Goal: Task Accomplishment & Management: Complete application form

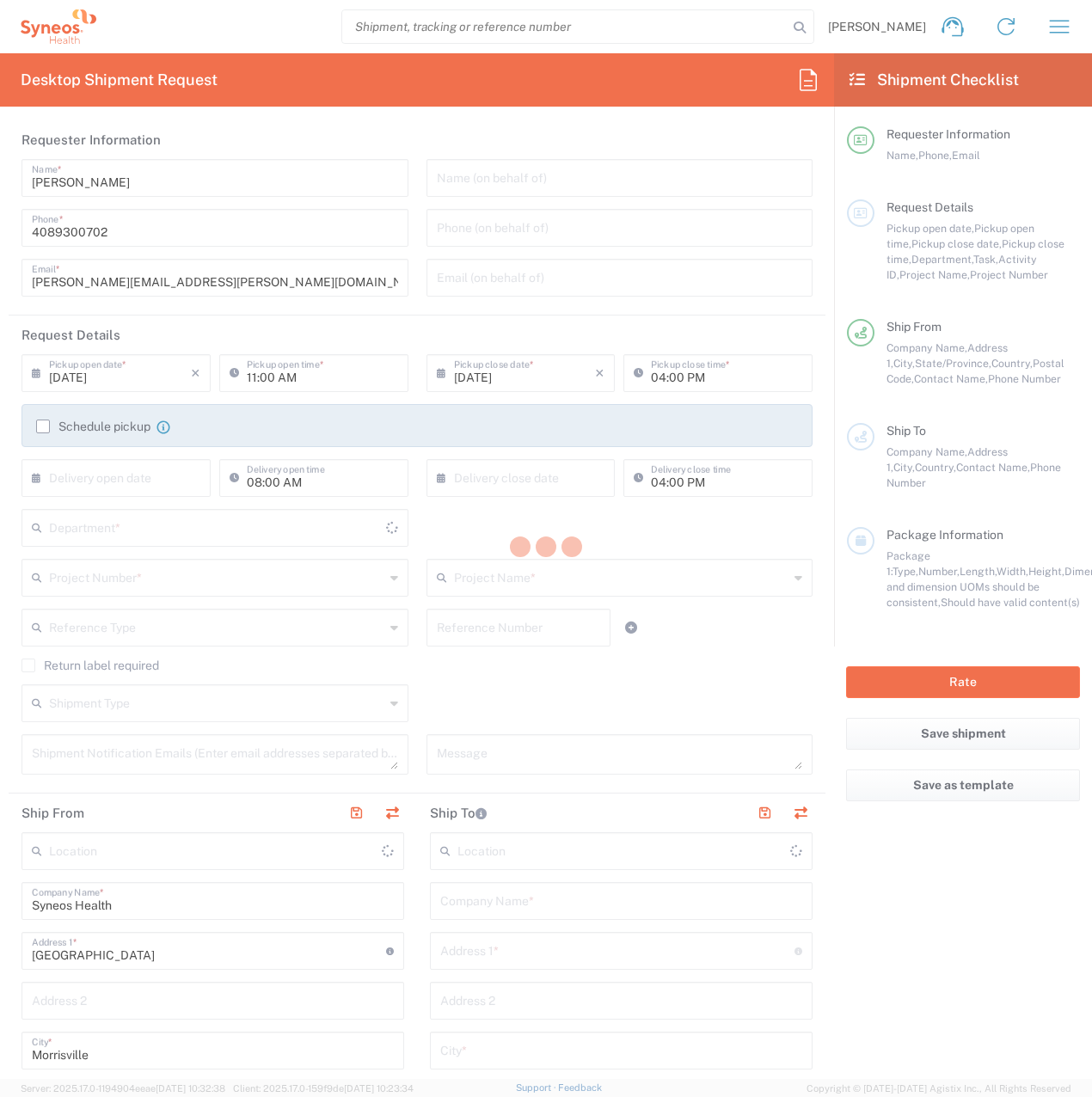
type input "[US_STATE]"
type input "[GEOGRAPHIC_DATA]"
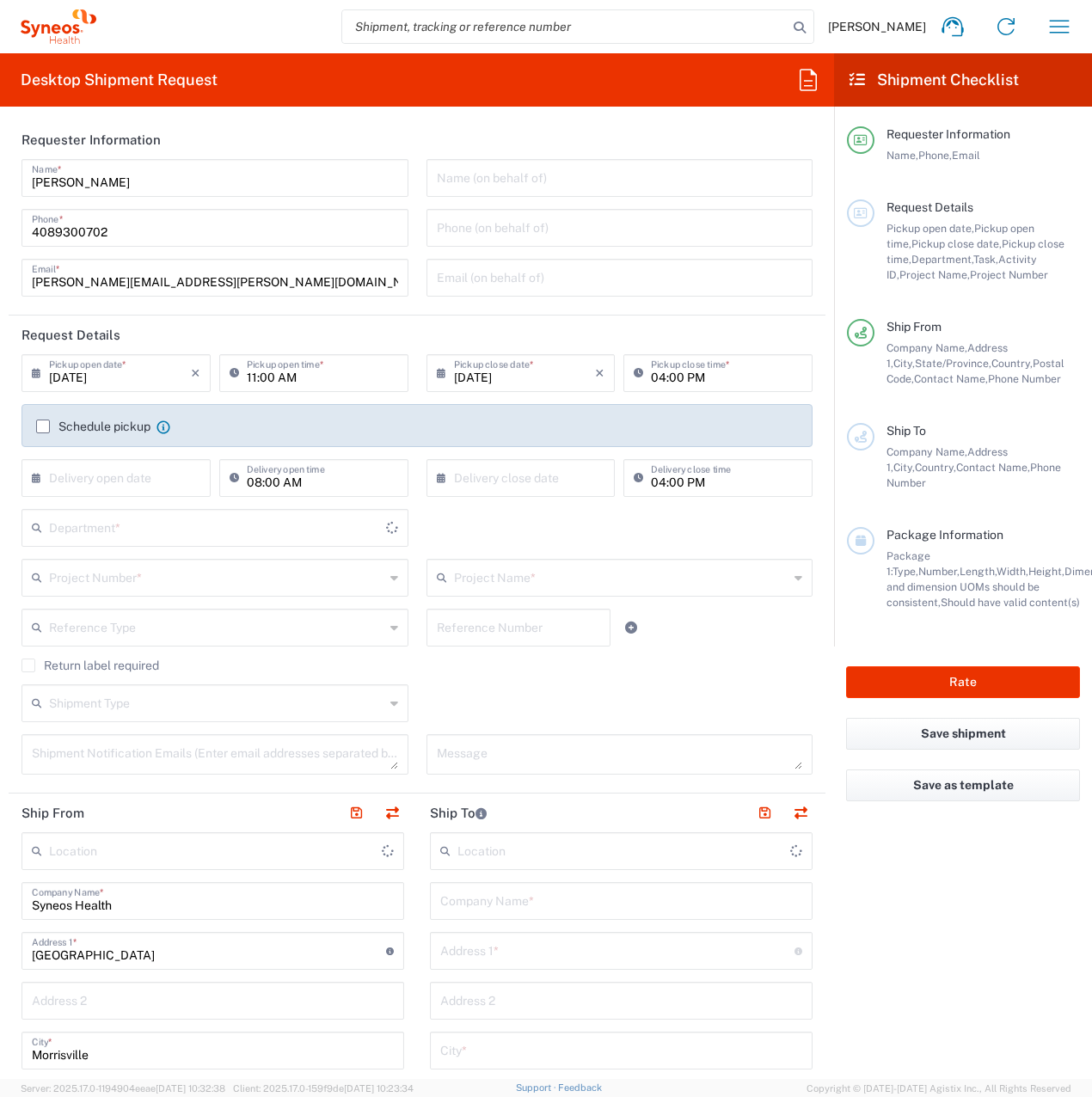
type input "8200"
type input "Syneos Health, LLC-[GEOGRAPHIC_DATA] [GEOGRAPHIC_DATA] [GEOGRAPHIC_DATA]"
click at [163, 577] on input "text" at bounding box center [217, 577] width 336 height 30
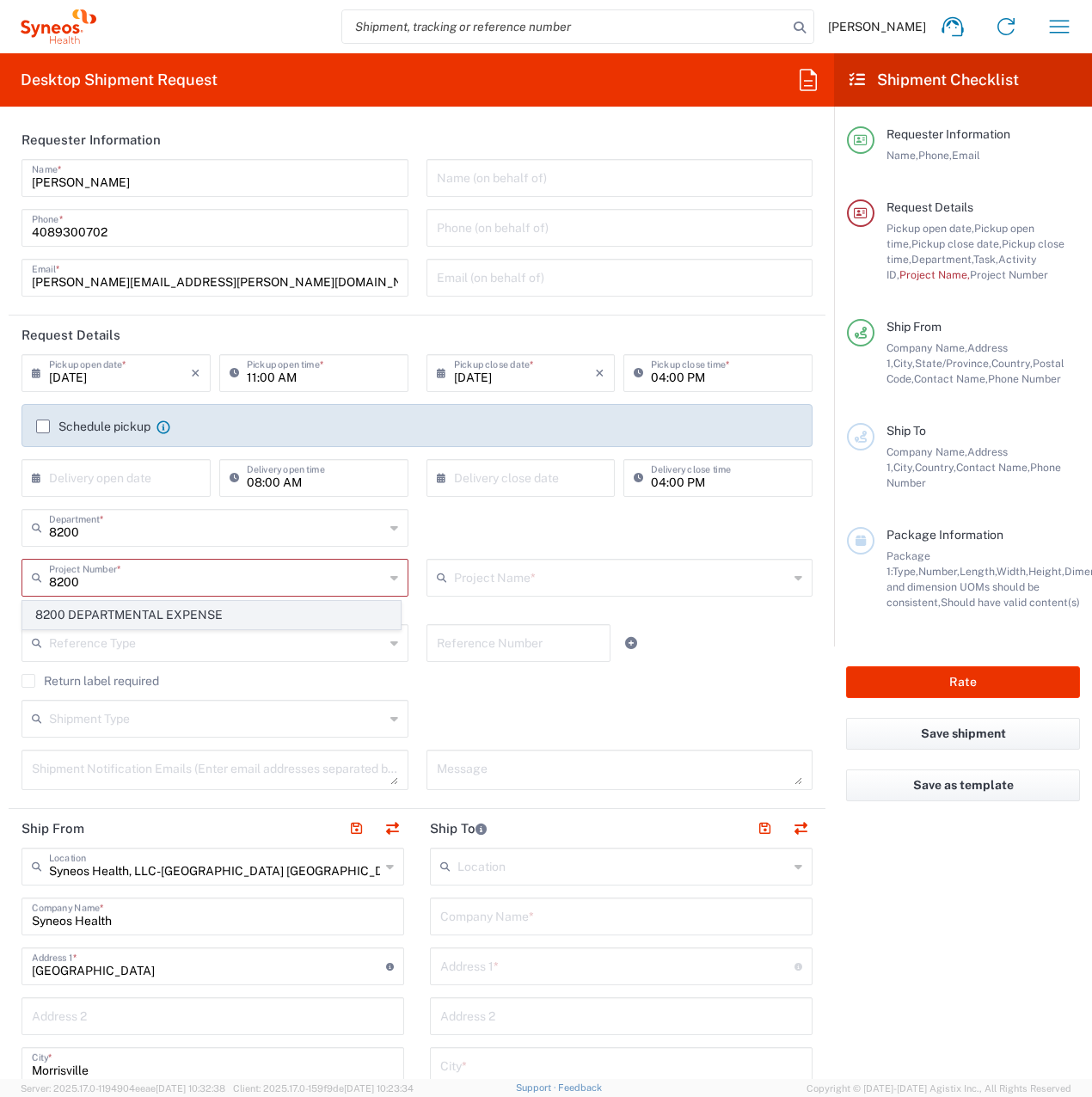
click at [165, 609] on span "8200 DEPARTMENTAL EXPENSE" at bounding box center [212, 615] width 377 height 27
type input "8200 DEPARTMENTAL EXPENSE"
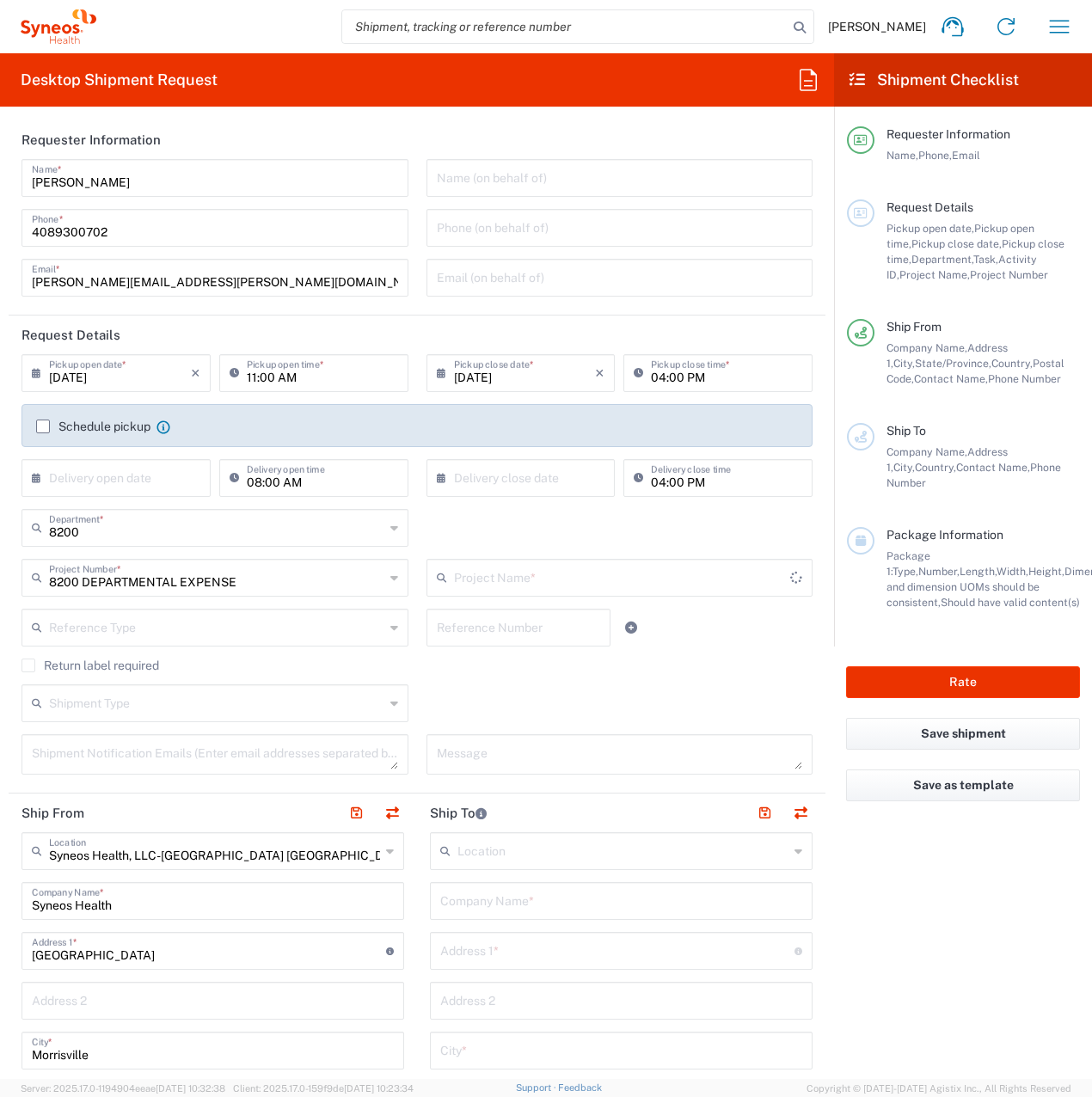
type input "8200 DEPARTMENTAL EXPENSE"
click at [169, 703] on input "text" at bounding box center [217, 702] width 336 height 30
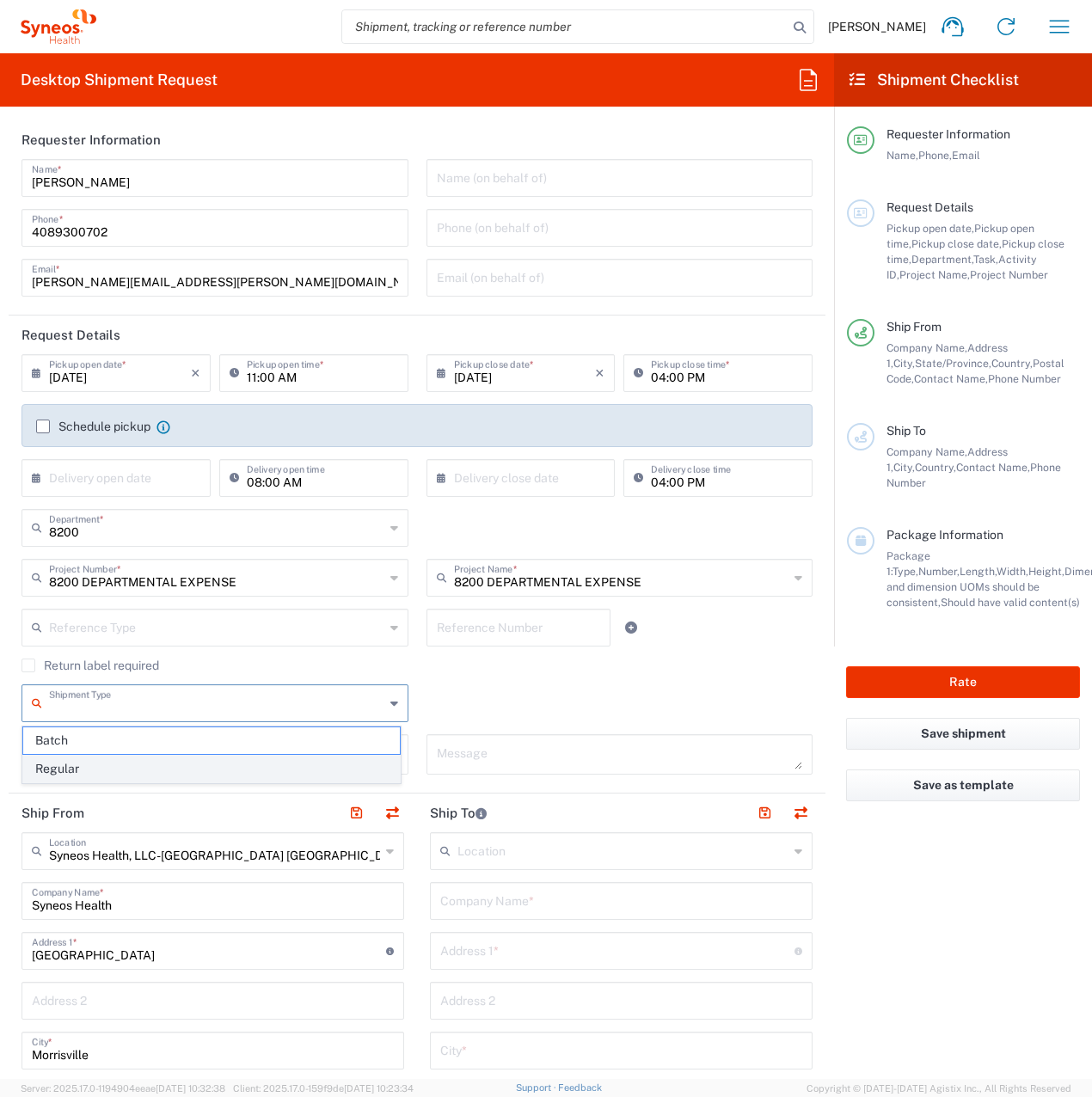
click at [164, 767] on span "Regular" at bounding box center [212, 769] width 377 height 27
type input "Regular"
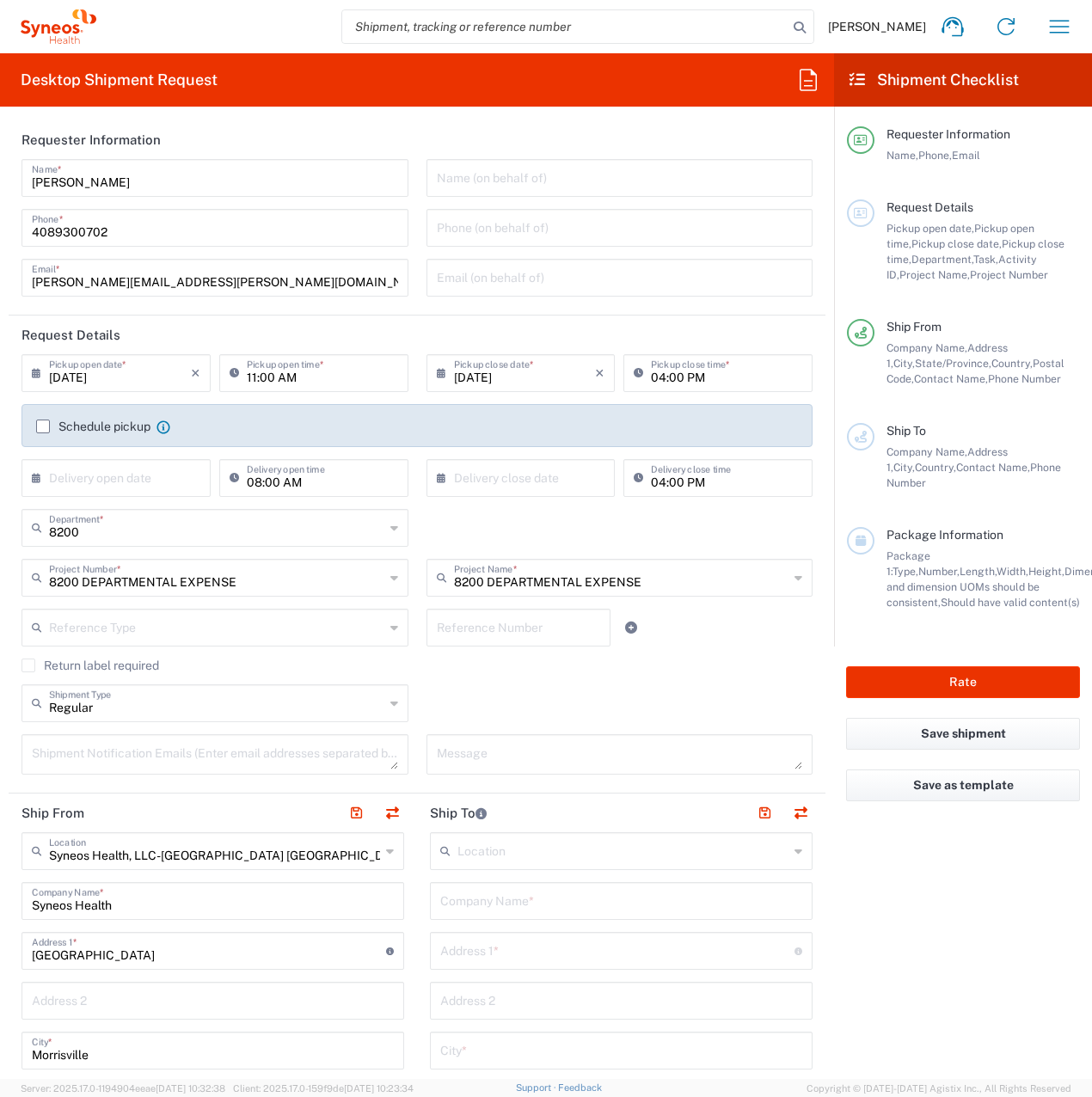
click at [490, 904] on input "text" at bounding box center [621, 900] width 362 height 30
type input "Elif Tunc"
click at [474, 949] on input "text" at bounding box center [617, 950] width 354 height 30
paste input "[PERSON_NAME]. Sevenler Cad."
type input "[PERSON_NAME]. Sevenler Cad."
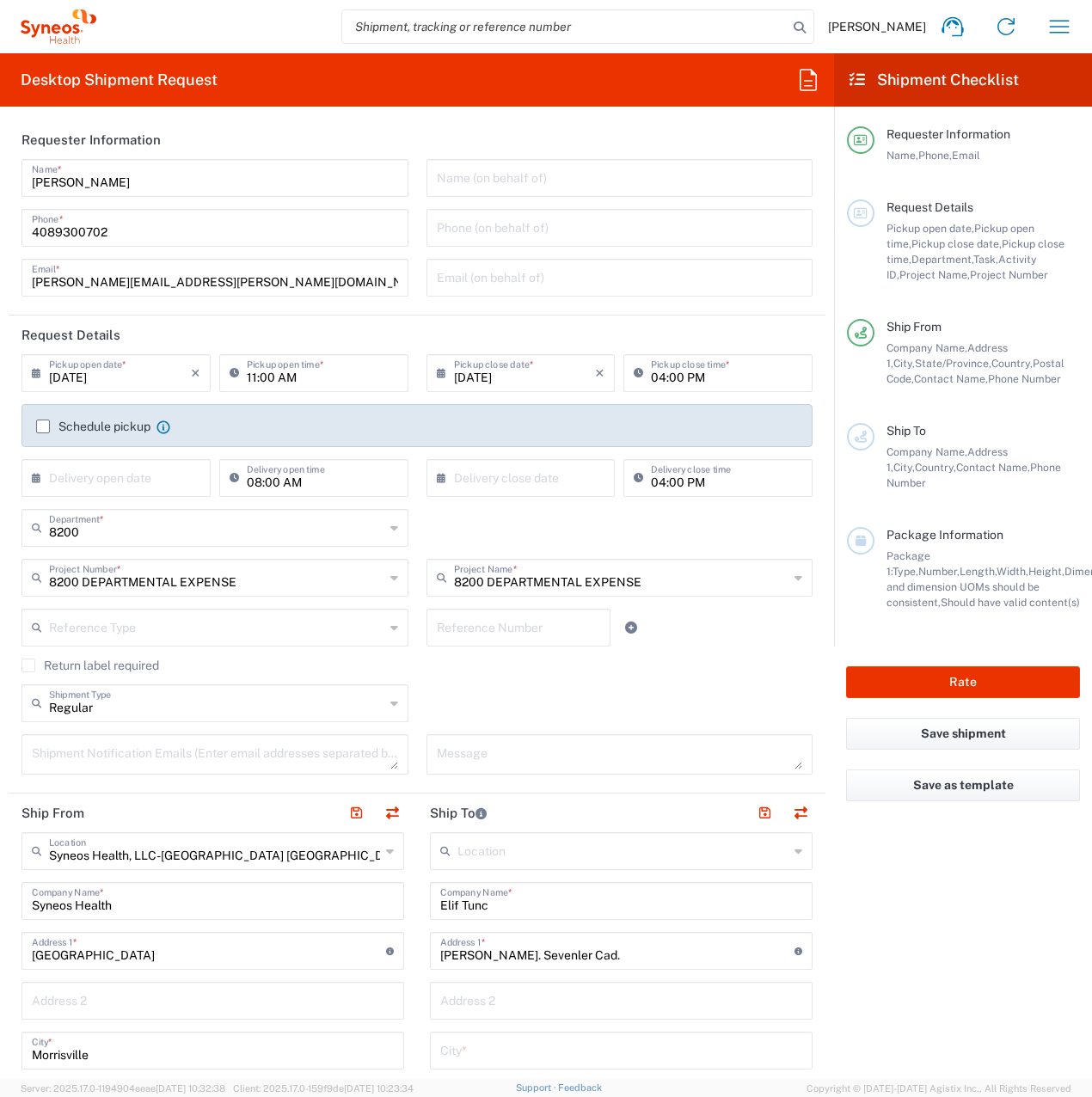
click at [480, 999] on input "text" at bounding box center [621, 1000] width 362 height 30
paste input "Elysium Life Sitesi No:23AE 2-85"
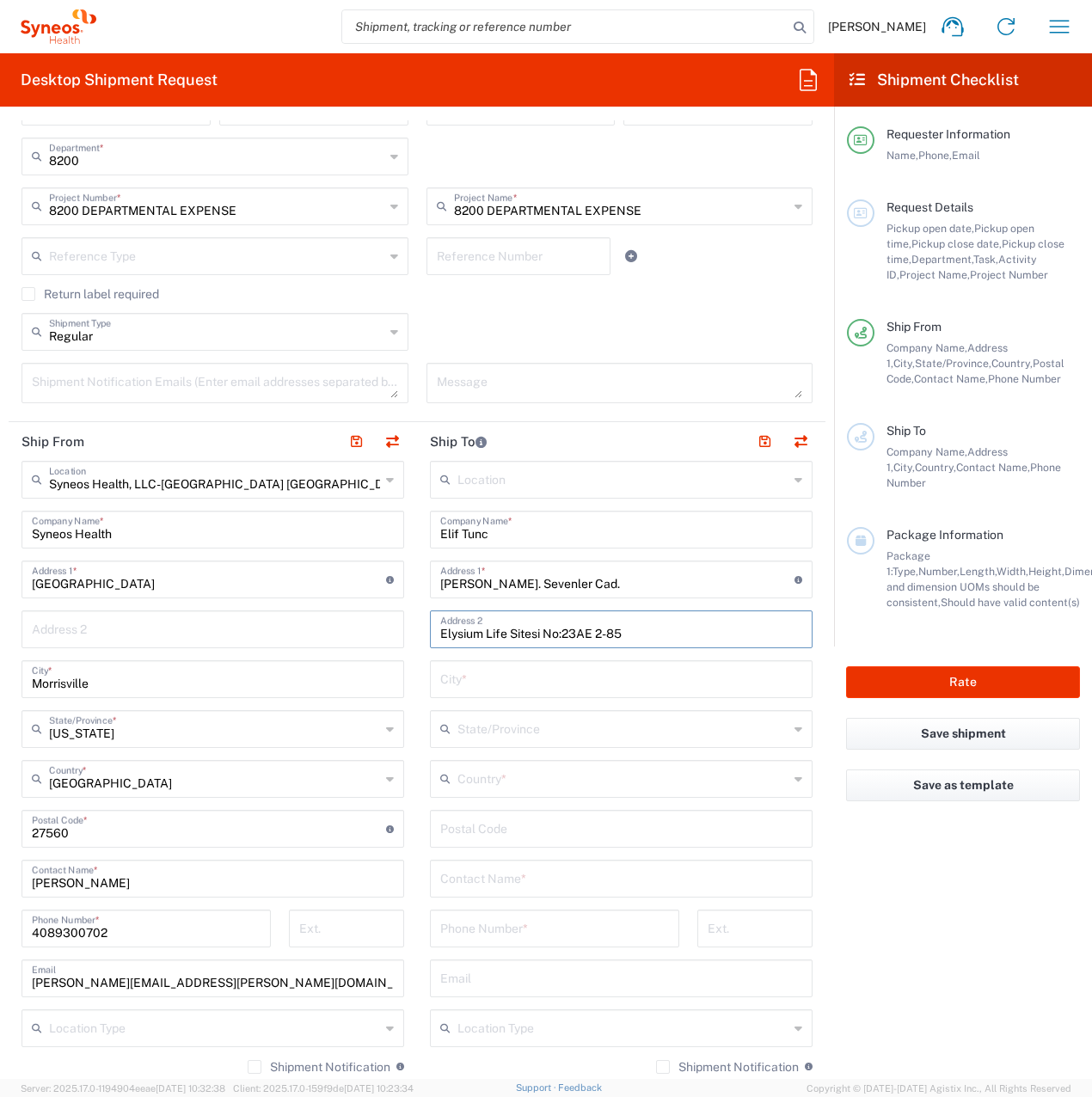
scroll to position [430, 0]
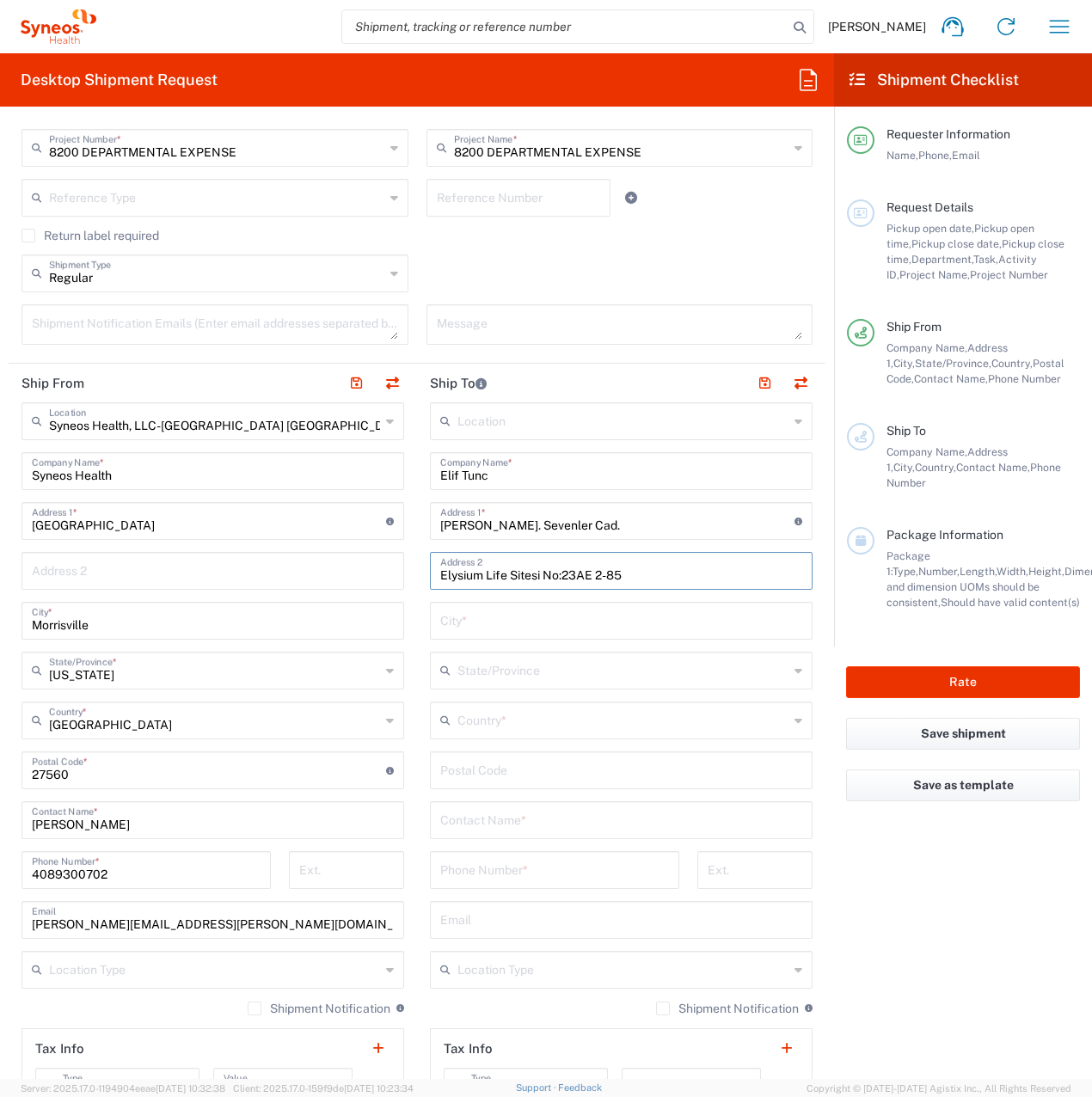
type input "Elysium Life Sitesi No:23AE 2-85"
click at [502, 725] on input "text" at bounding box center [622, 719] width 331 height 30
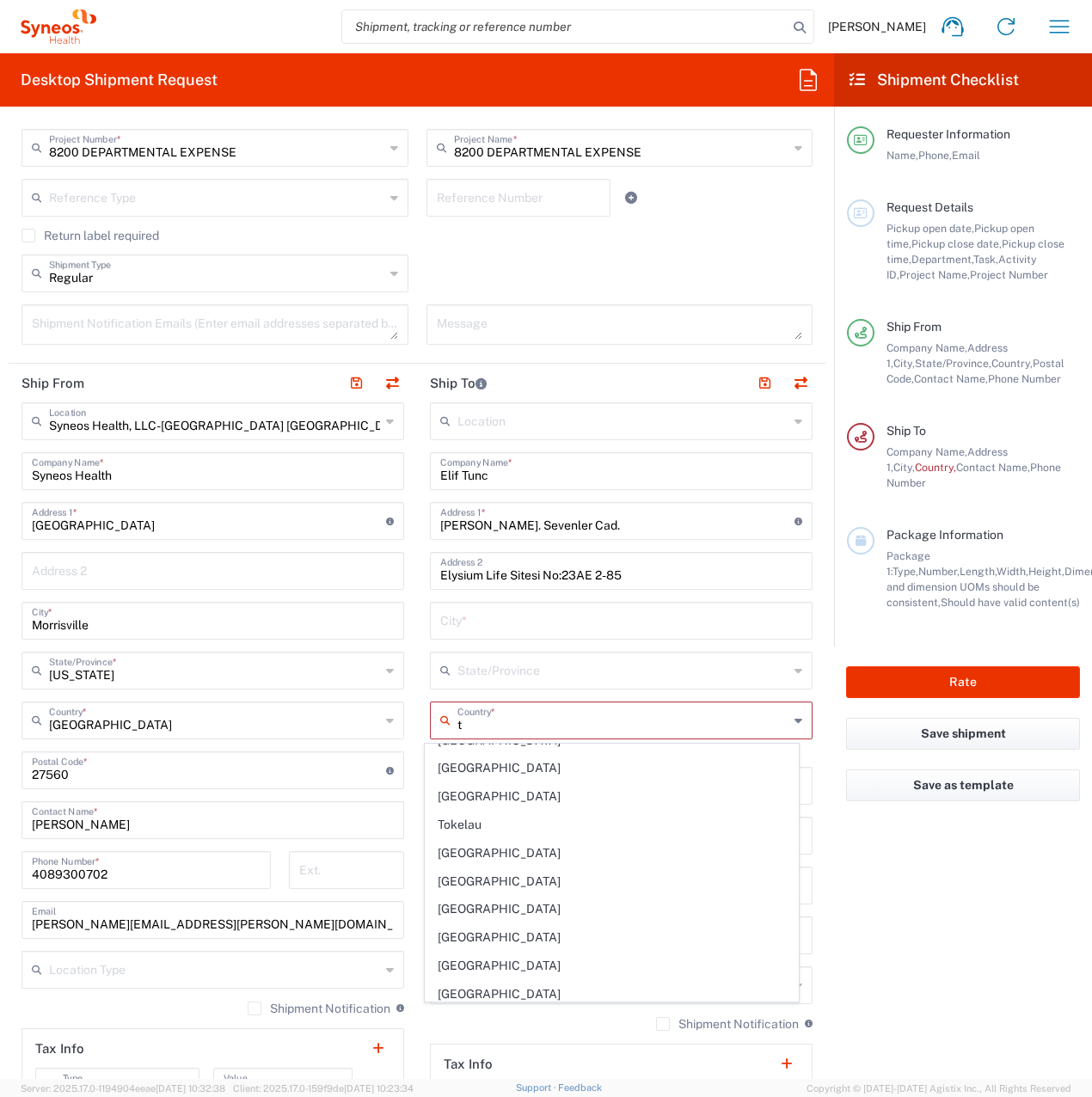
scroll to position [2090, 0]
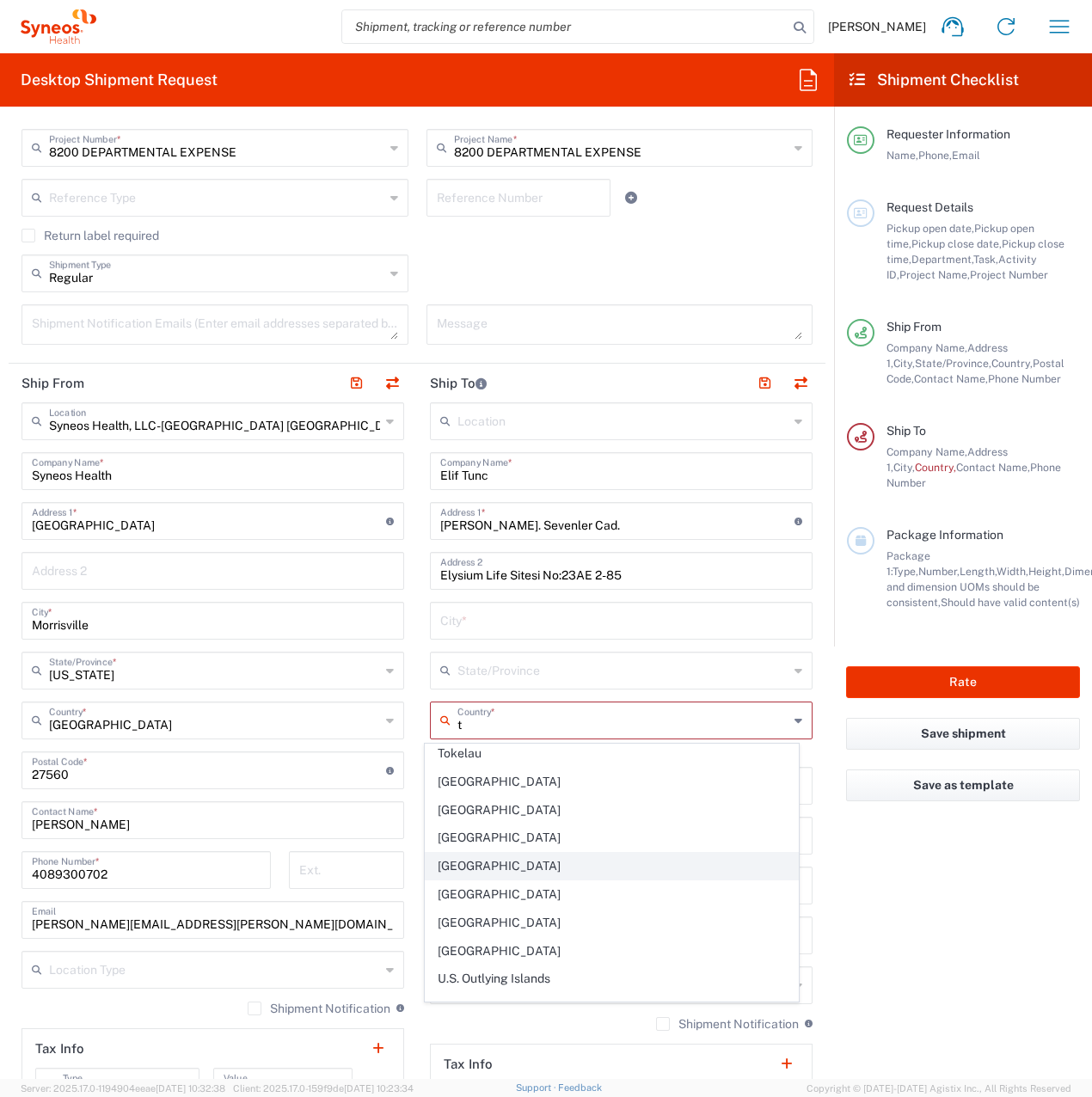
click at [460, 863] on span "[GEOGRAPHIC_DATA]" at bounding box center [613, 866] width 373 height 27
type input "[GEOGRAPHIC_DATA]"
type input "Sender/Shipper"
type input "Delivery Duty Paid"
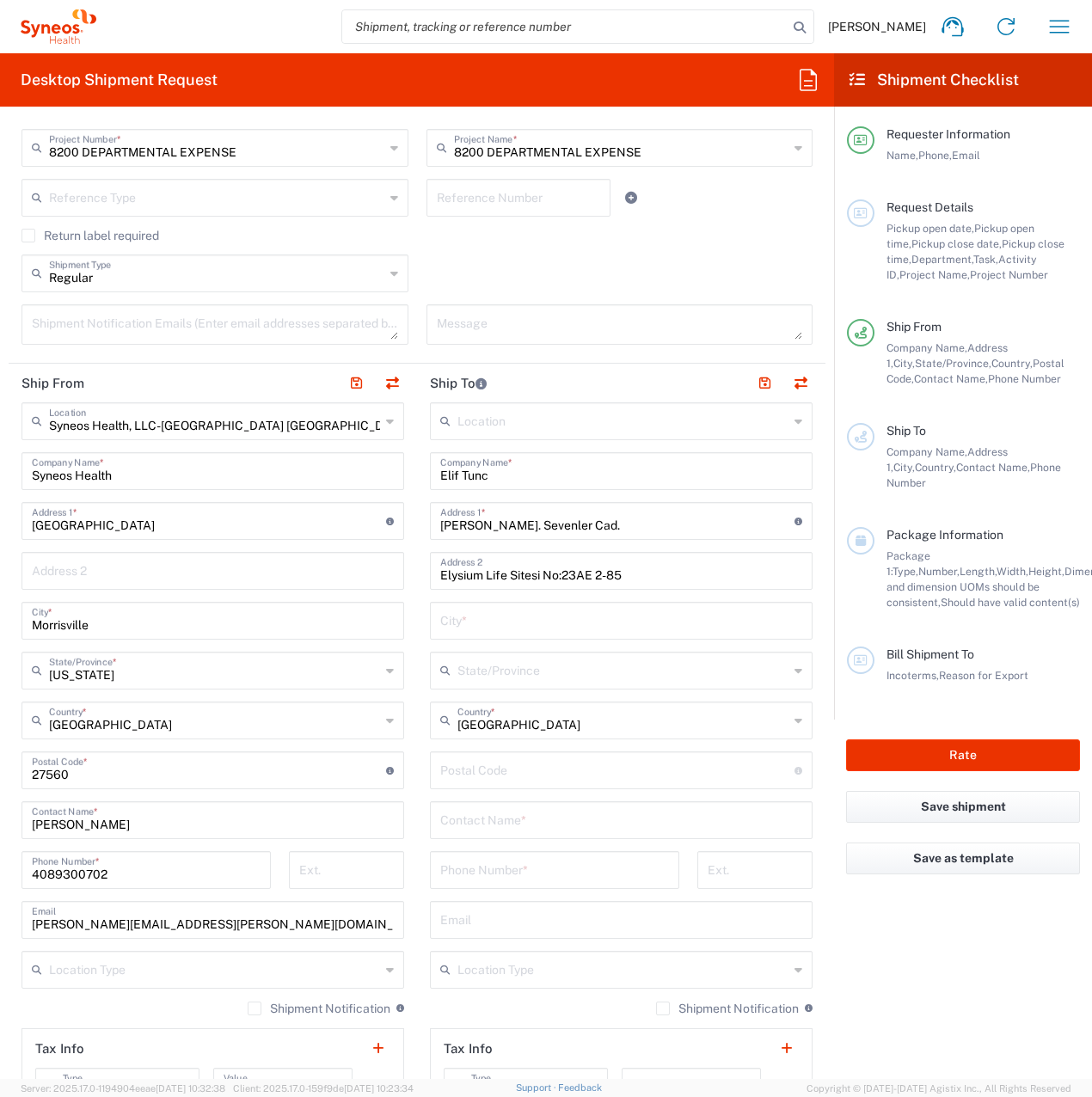
click at [510, 668] on input "text" at bounding box center [622, 669] width 331 height 30
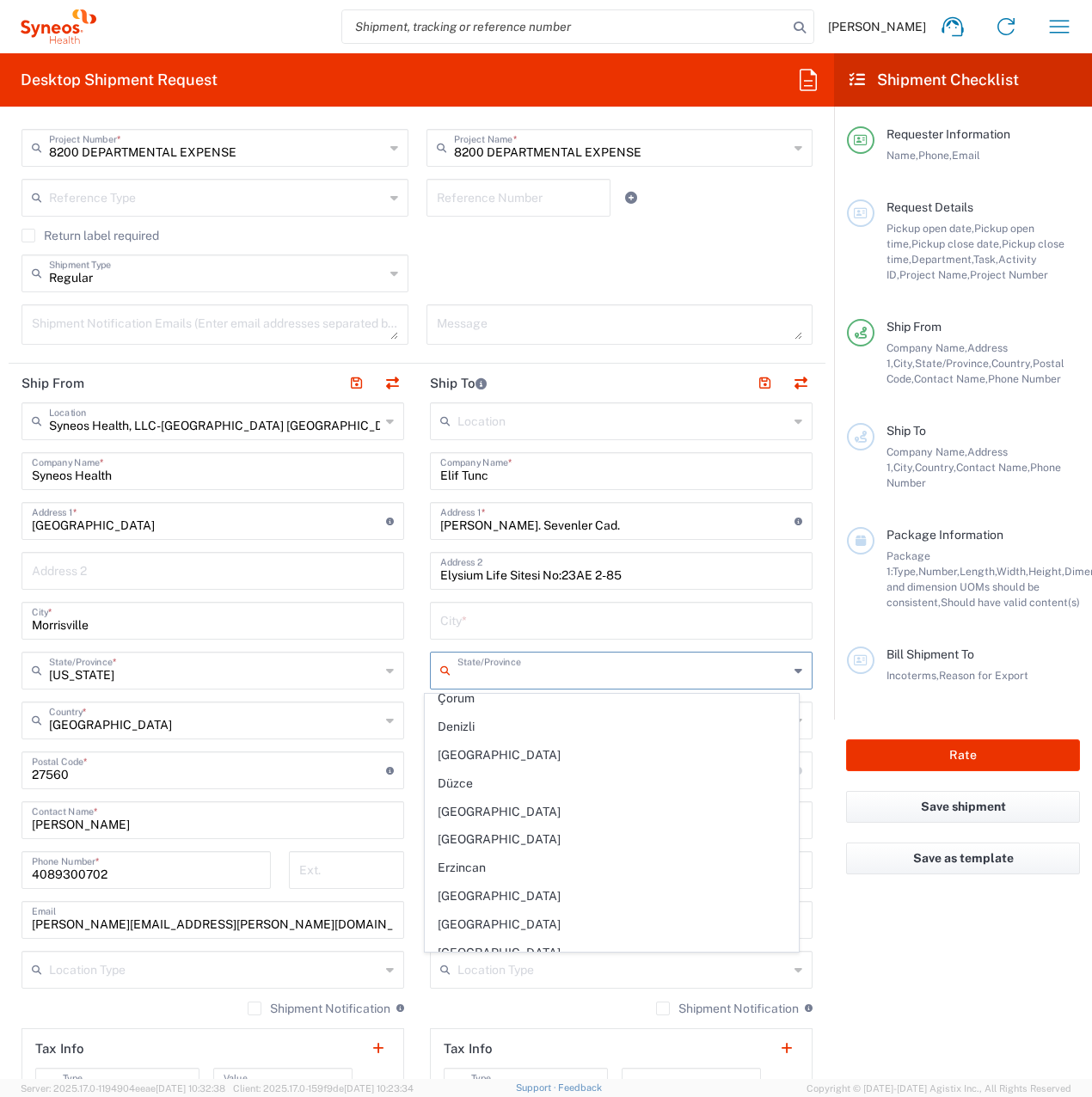
scroll to position [688, 0]
click at [488, 628] on input "text" at bounding box center [621, 619] width 362 height 30
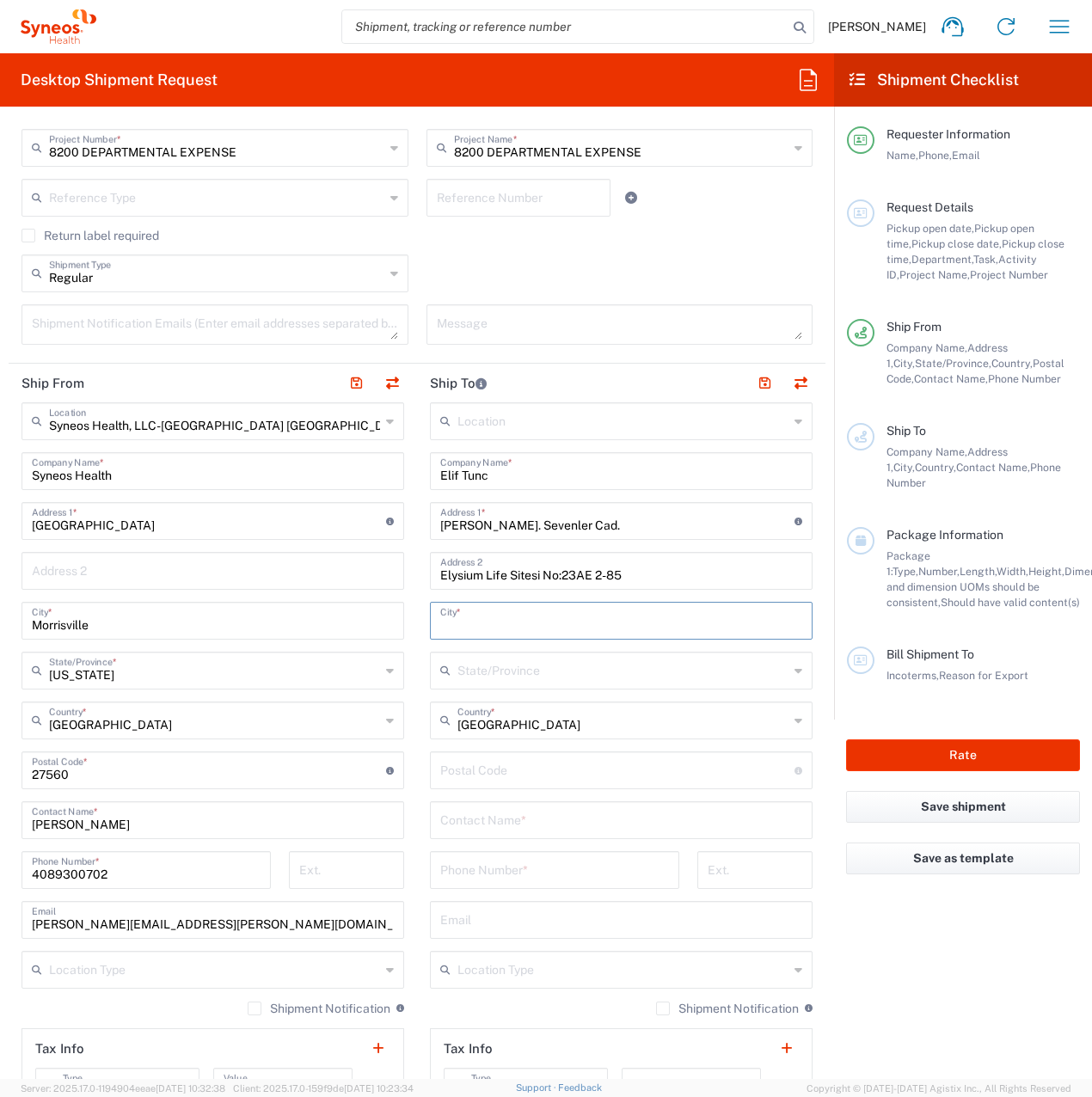
paste input "Sancaktepe / [GEOGRAPHIC_DATA]"
type input "Sancaktepe / [GEOGRAPHIC_DATA]"
click at [452, 769] on input "undefined" at bounding box center [617, 769] width 354 height 30
paste input "905433295658"
type input "905433295658"
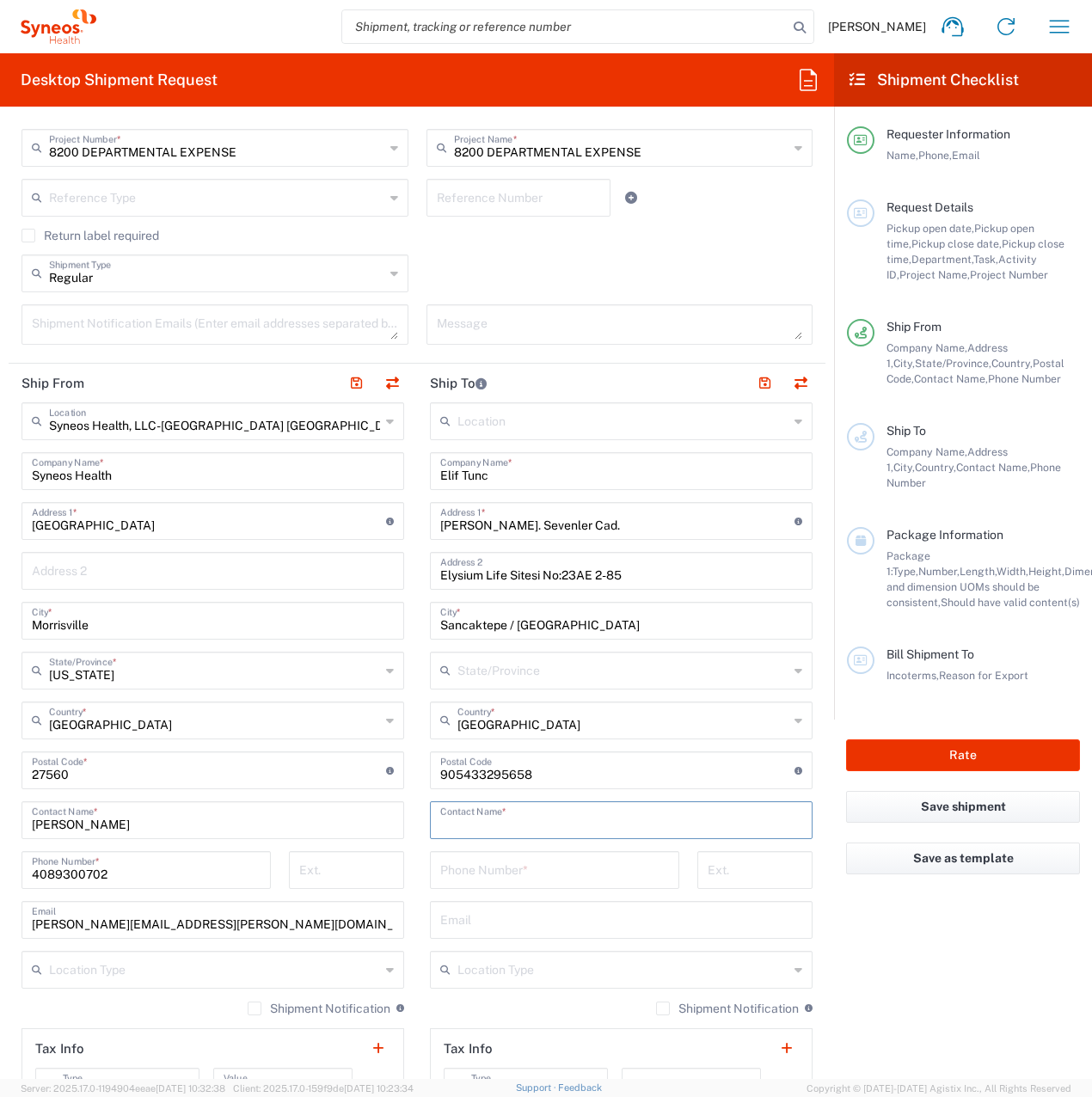
click at [463, 812] on input "text" at bounding box center [621, 819] width 362 height 30
click at [510, 767] on input "undefined" at bounding box center [617, 769] width 354 height 30
click at [506, 769] on input "undefined" at bounding box center [617, 769] width 354 height 30
click at [479, 777] on input "undefined" at bounding box center [617, 769] width 354 height 30
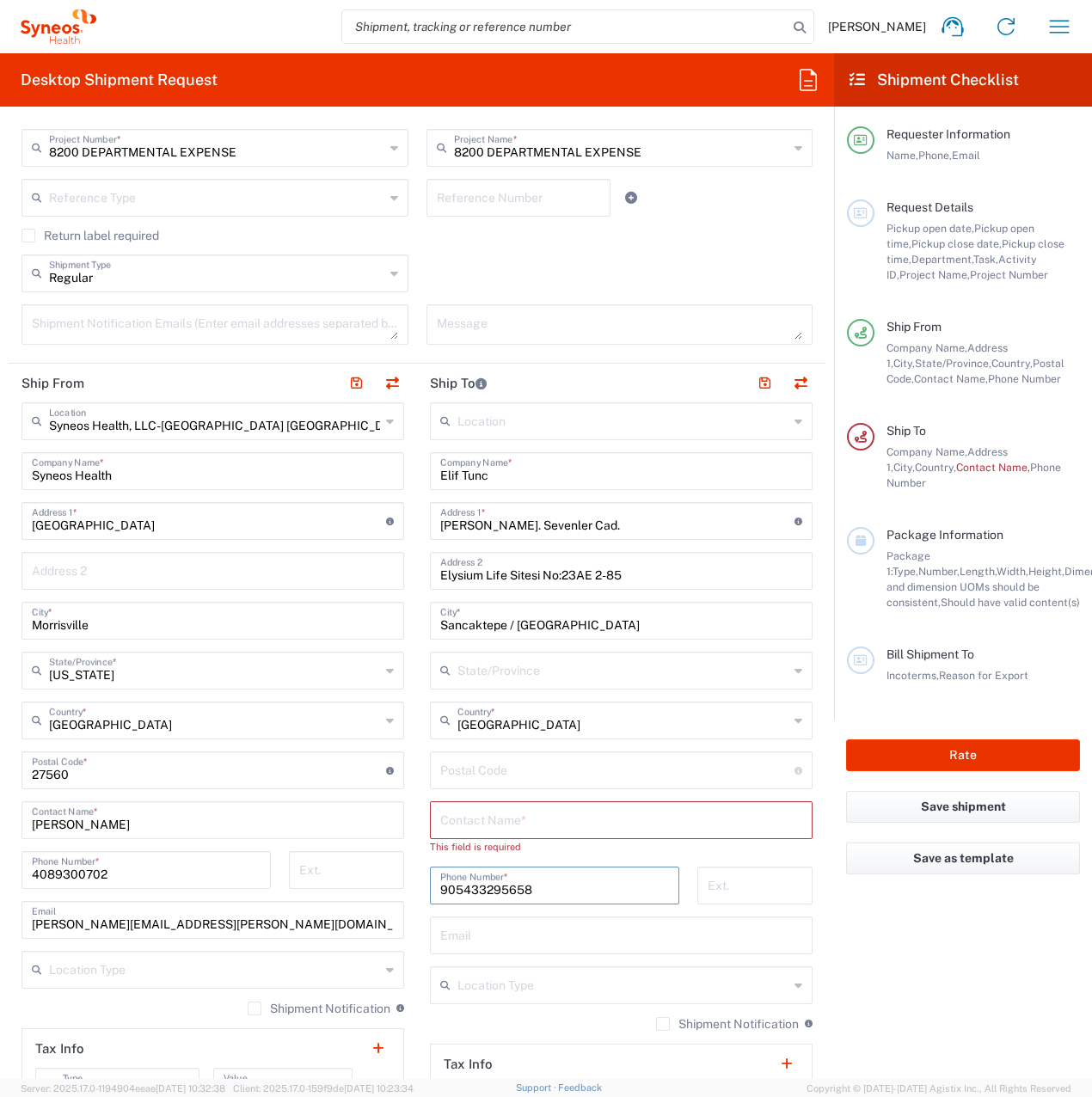
type input "905433295658"
click at [471, 827] on input "text" at bounding box center [621, 819] width 362 height 30
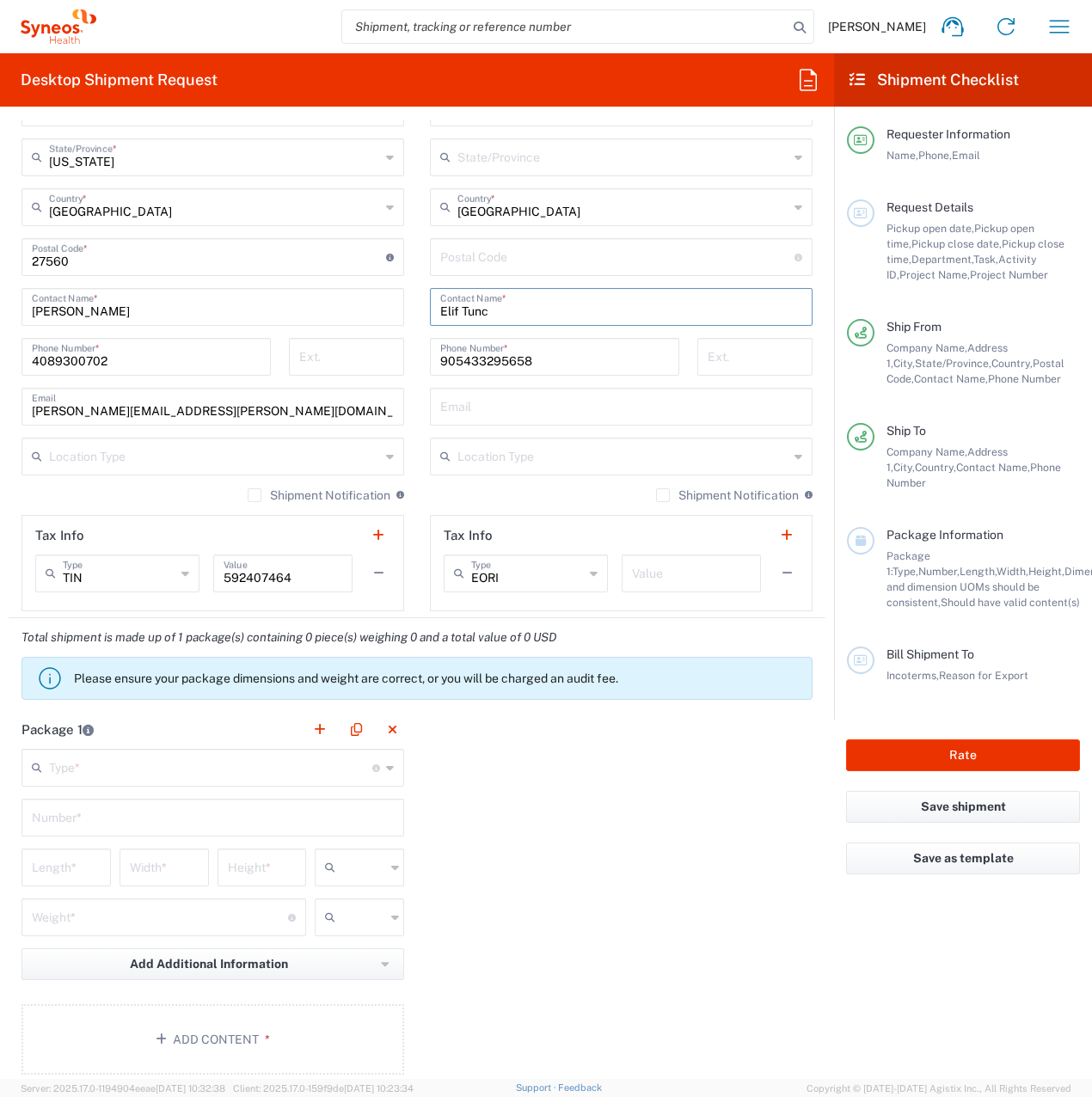
scroll to position [945, 0]
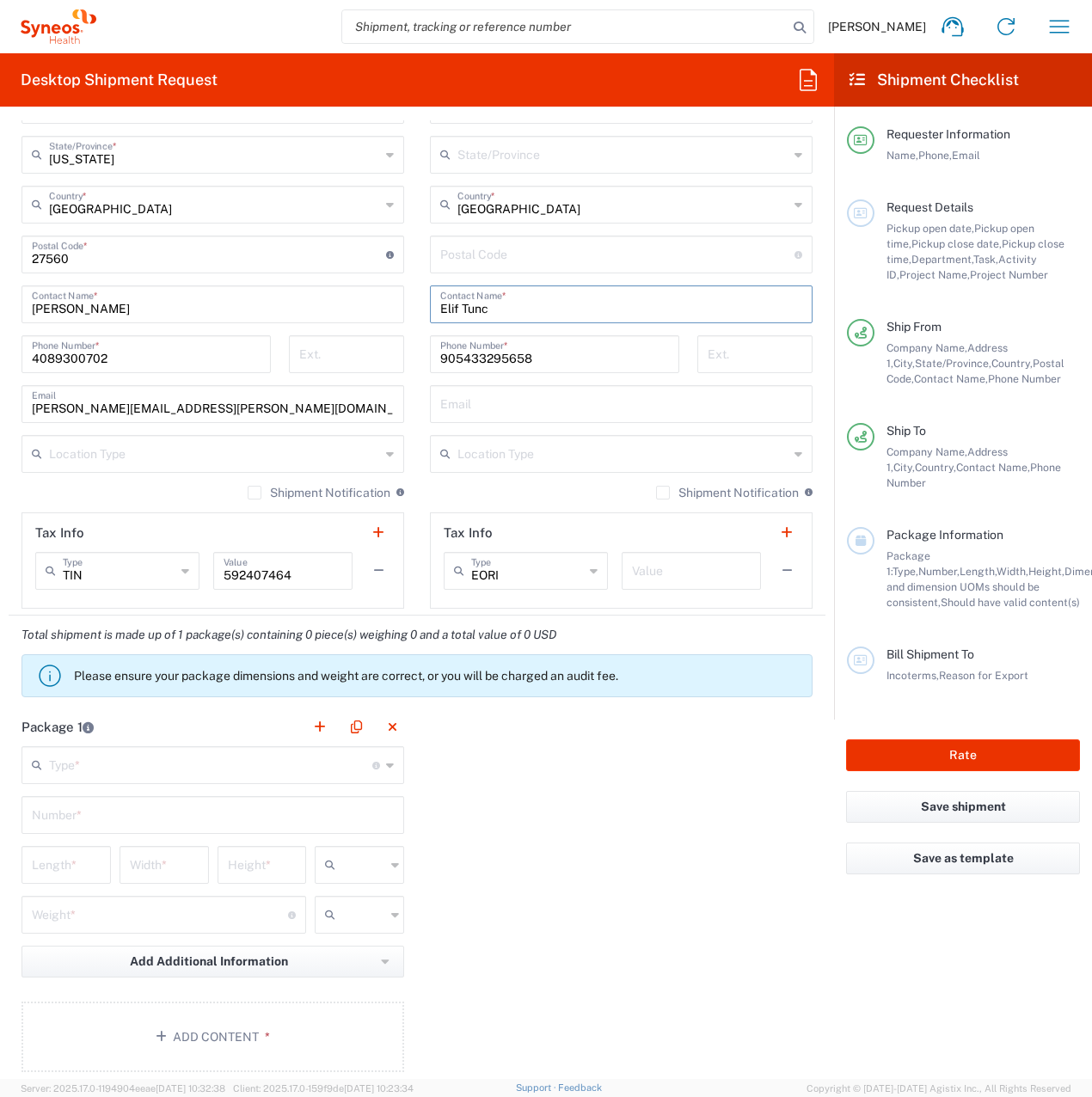
type input "Elif Tunc"
click at [101, 760] on input "text" at bounding box center [211, 764] width 323 height 30
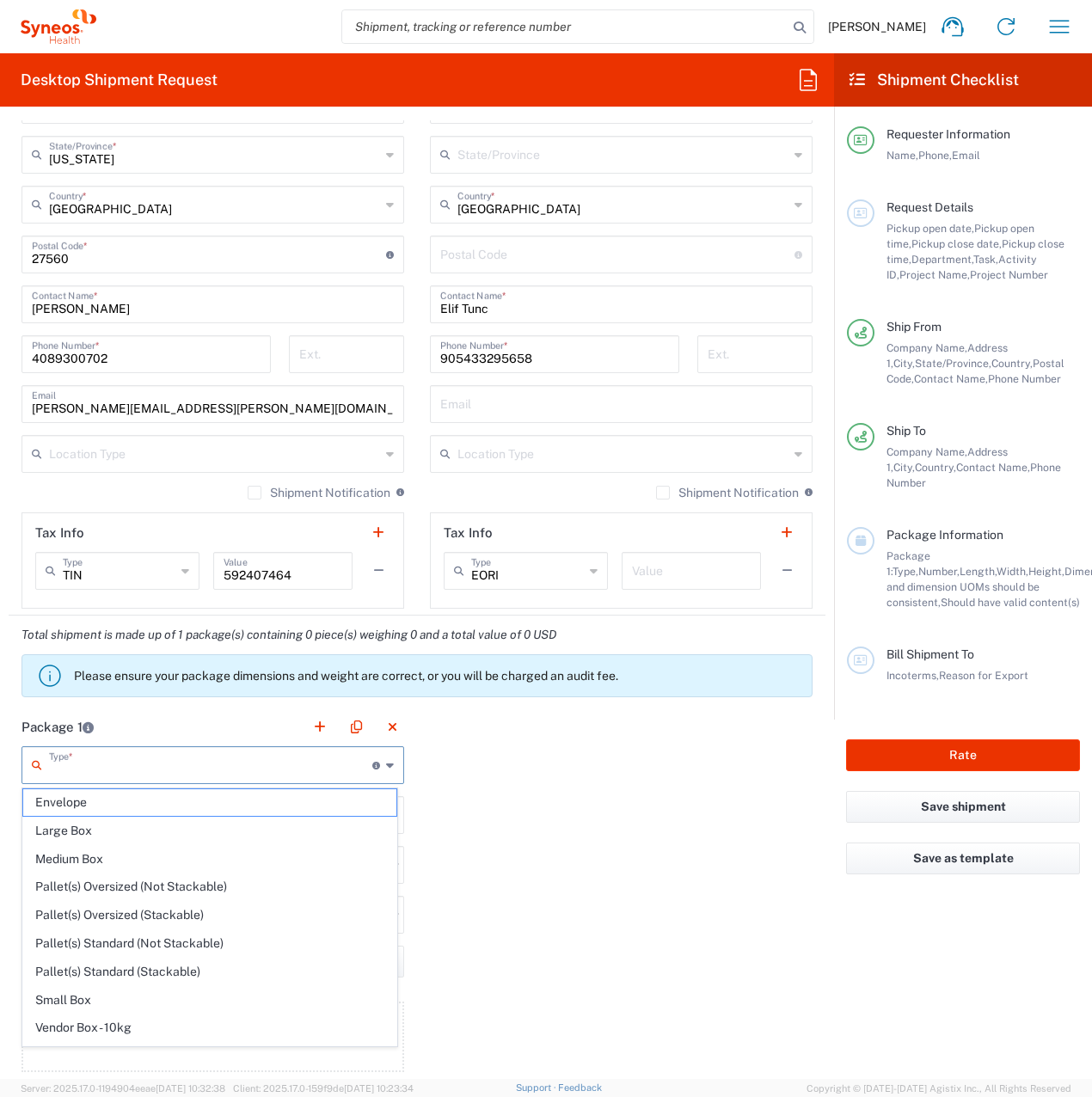
click at [95, 796] on span "Envelope" at bounding box center [210, 802] width 373 height 27
type input "Envelope"
type input "1"
type input "9.5"
type input "12.5"
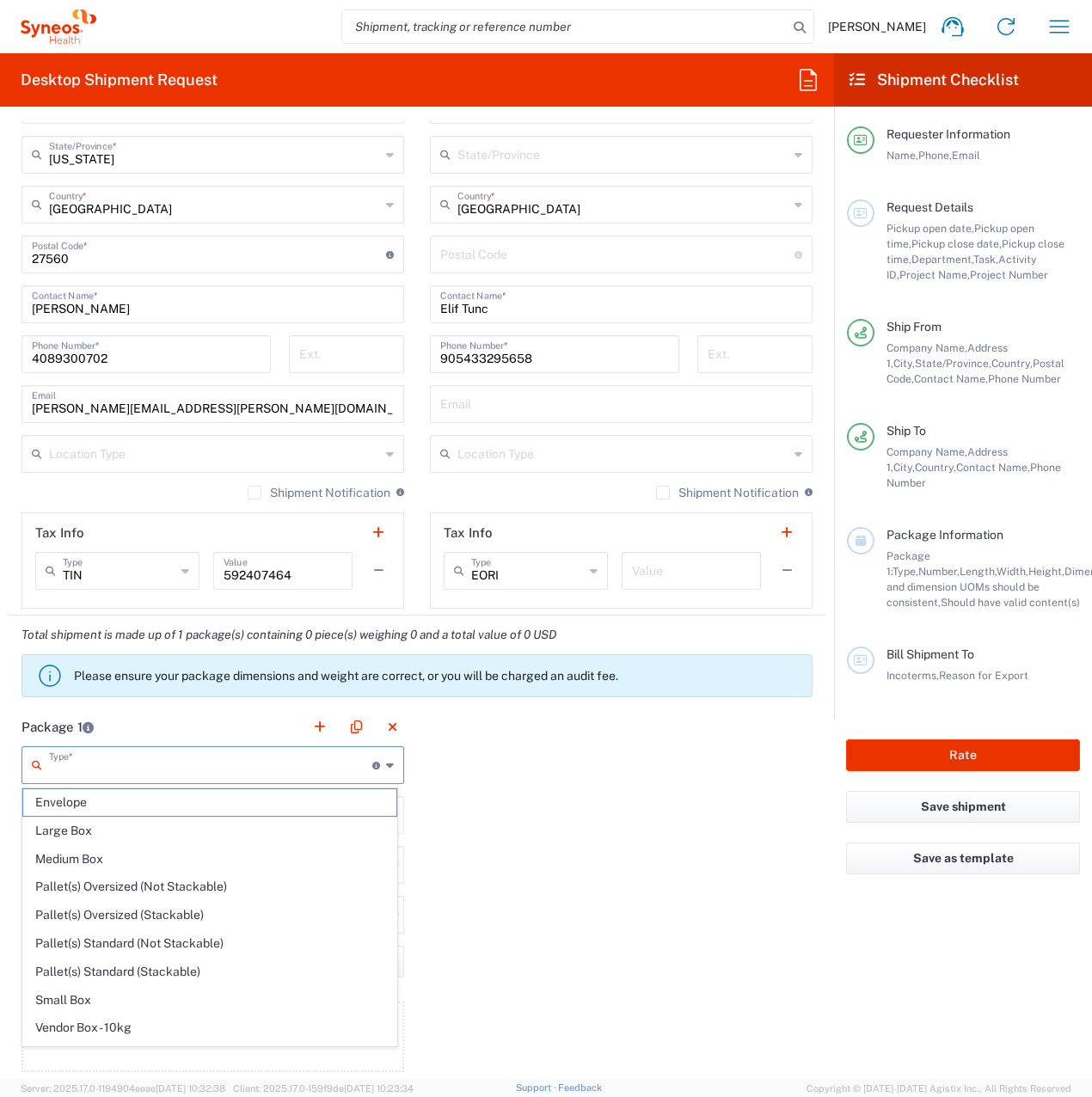
type input "0.25"
type input "in"
type input "0.45"
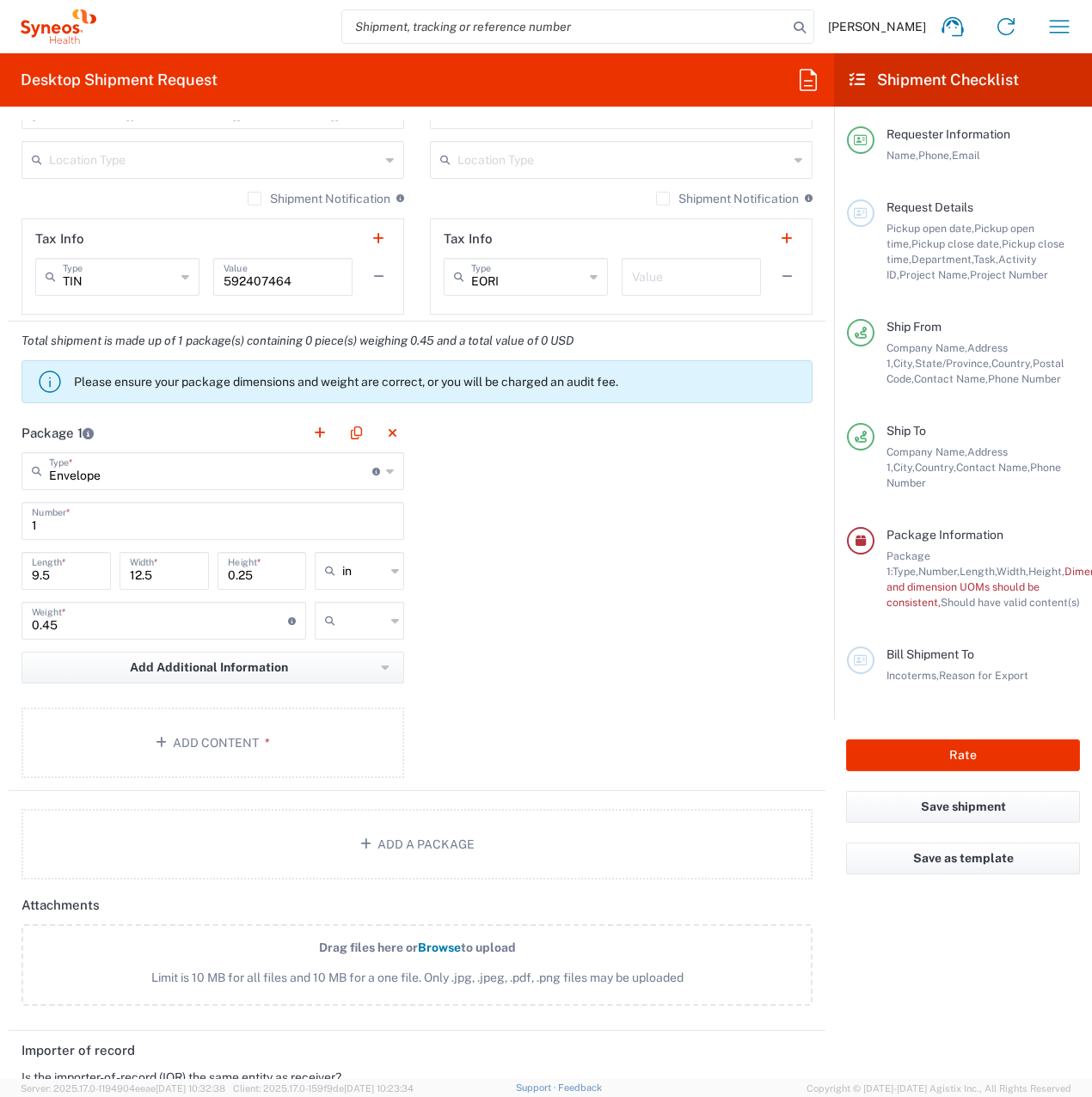
scroll to position [1290, 0]
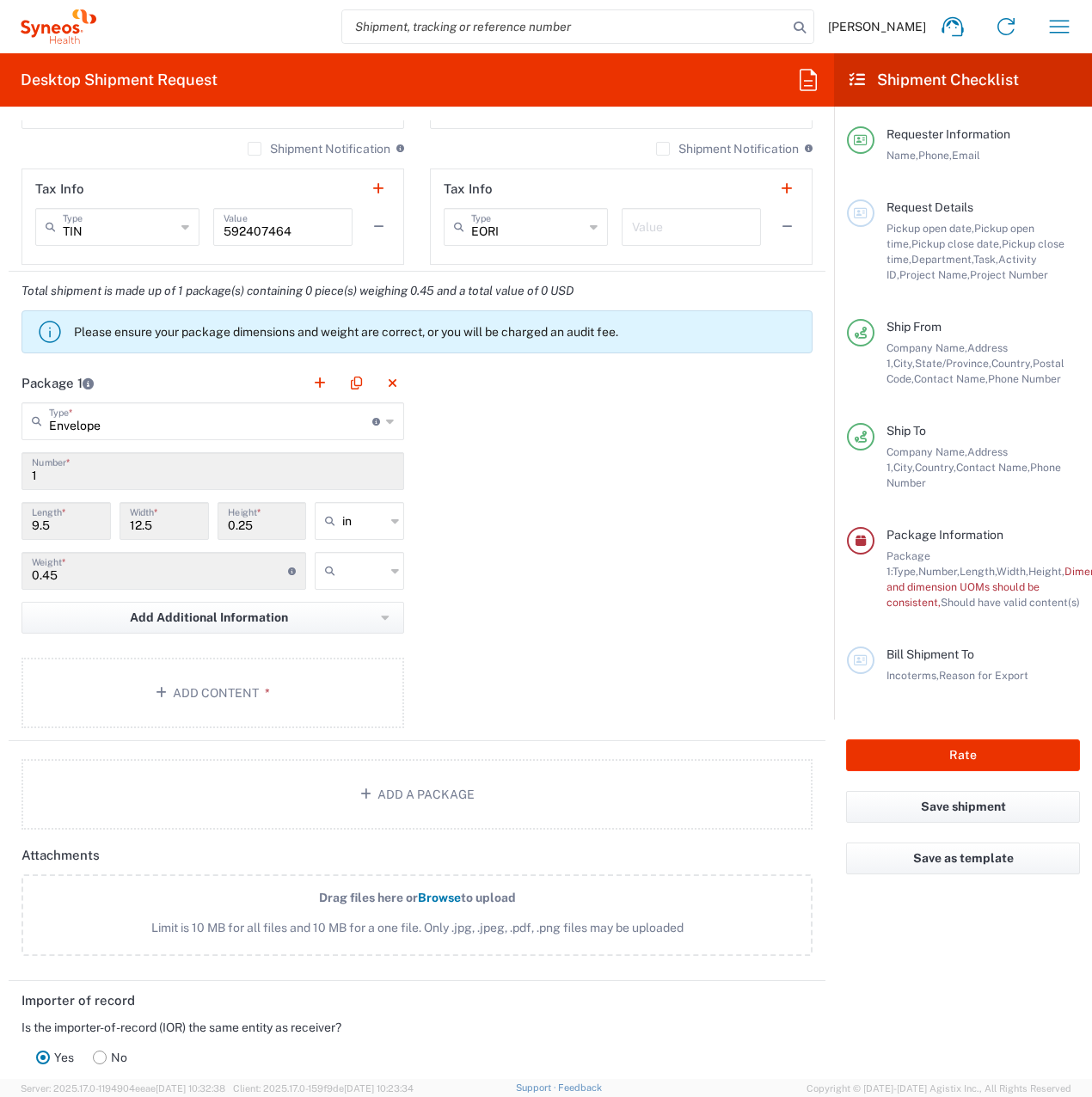
click at [356, 563] on input "text" at bounding box center [363, 570] width 43 height 28
click at [352, 636] on span "lbs" at bounding box center [354, 636] width 84 height 27
type input "lbs"
click at [232, 695] on button "Add Content *" at bounding box center [213, 693] width 383 height 71
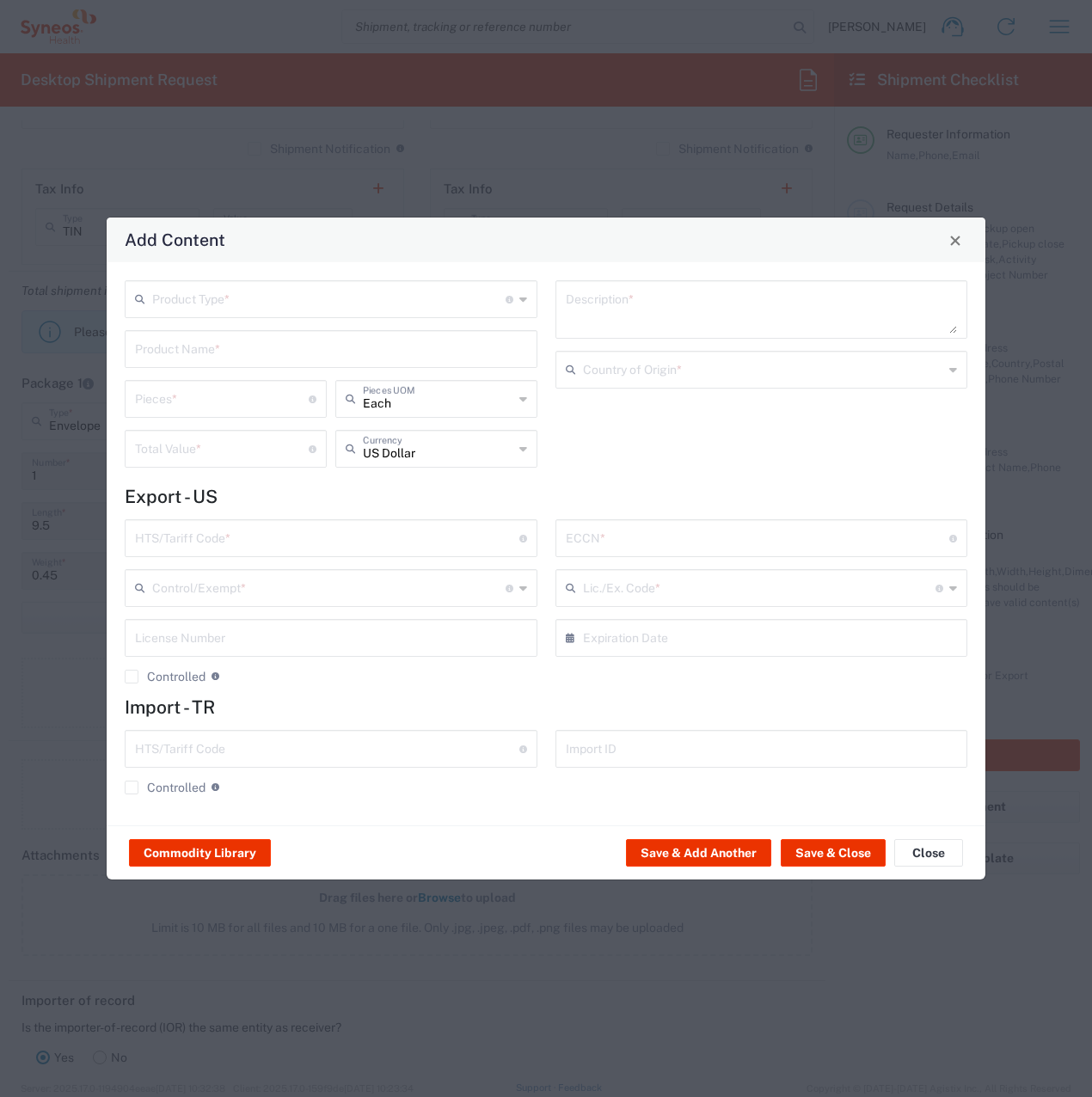
click at [267, 305] on input "text" at bounding box center [329, 298] width 354 height 30
click at [264, 342] on span "Documents" at bounding box center [331, 337] width 409 height 27
type input "Documents"
type input "1"
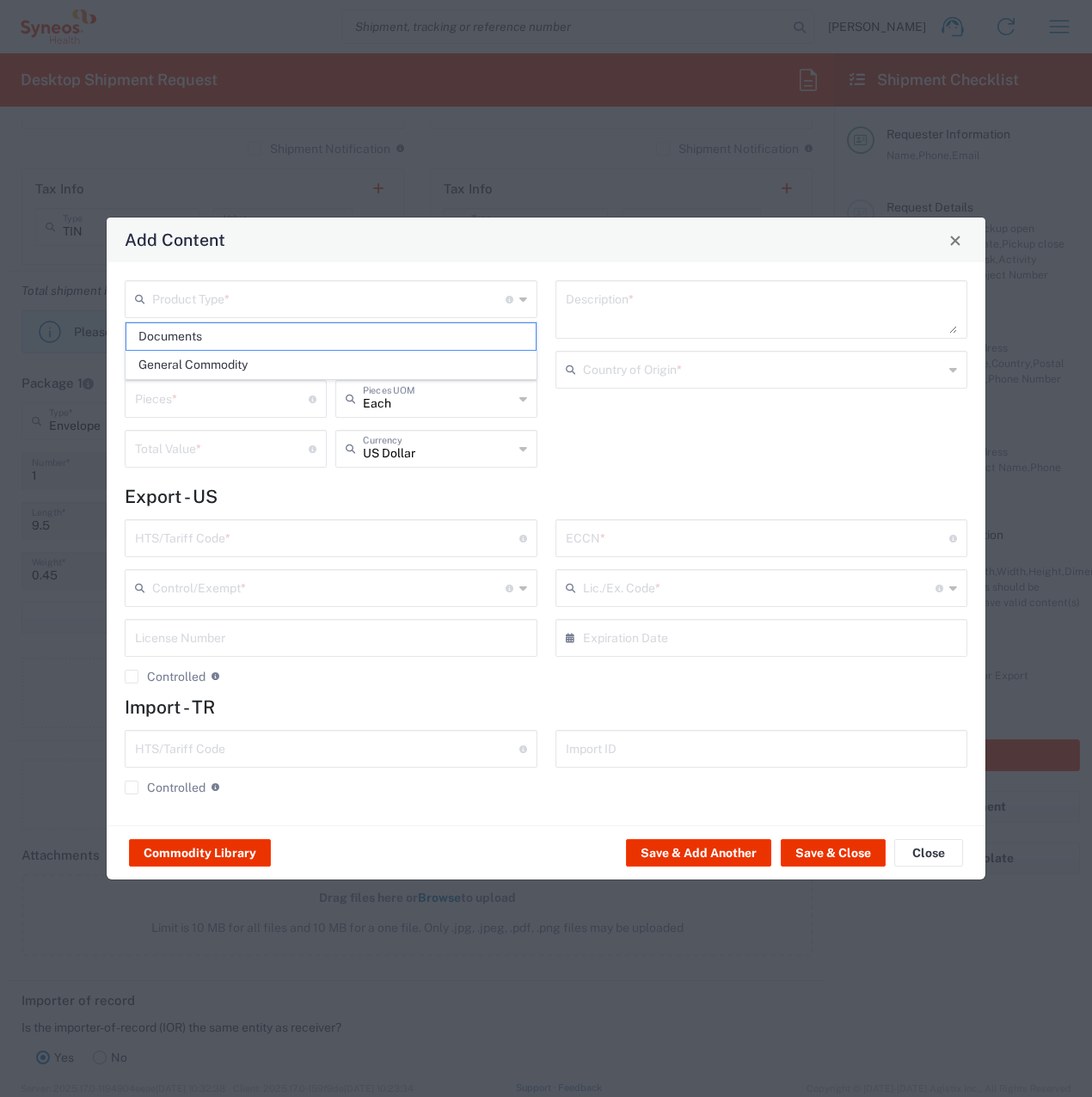
type input "1"
type textarea "Documents"
type input "[GEOGRAPHIC_DATA]"
type input "0000.00.0000"
type input "FTR Exemption"
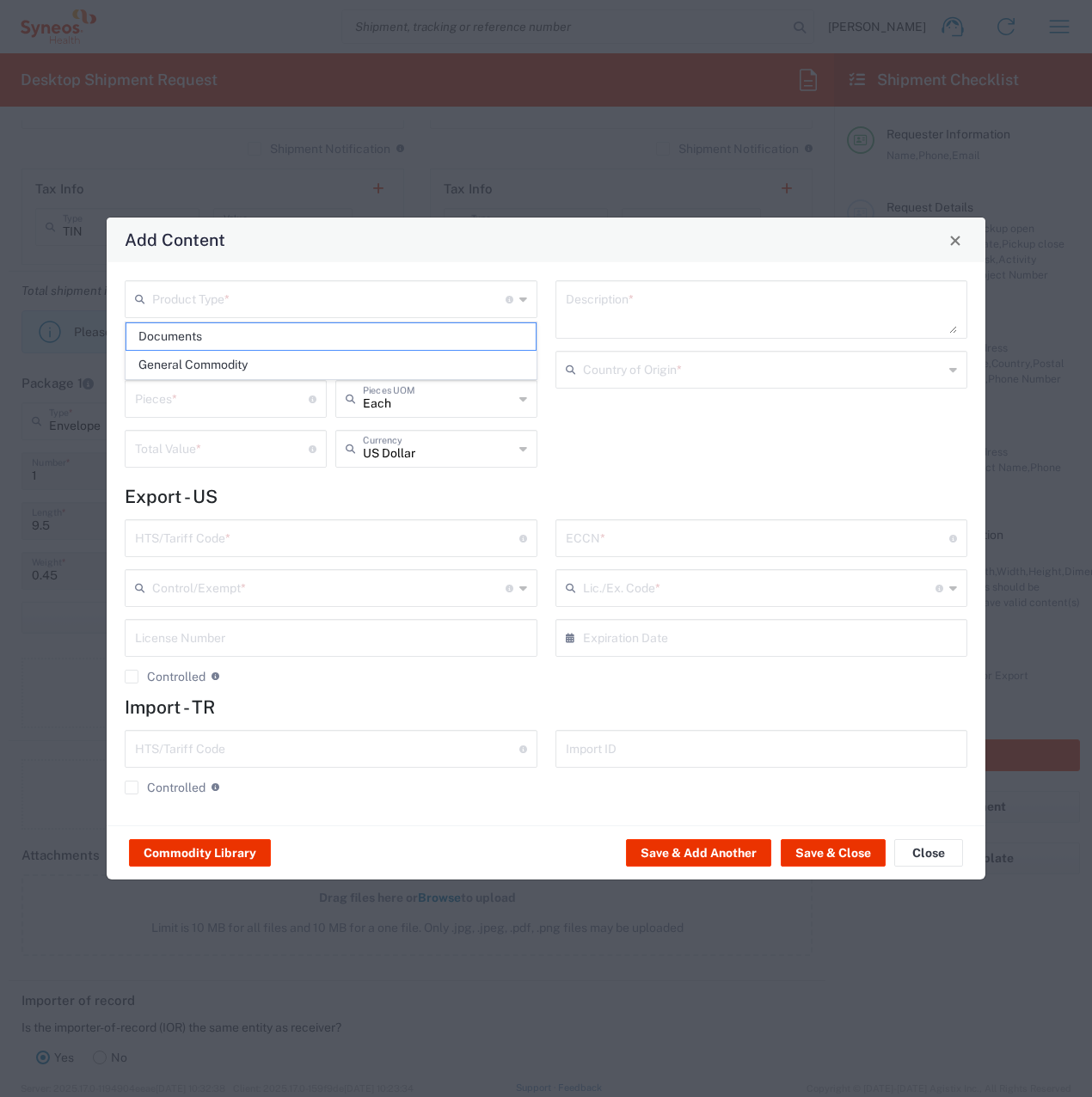
type input "0000"
type input "0000.00.0000"
type input "30.37(a)"
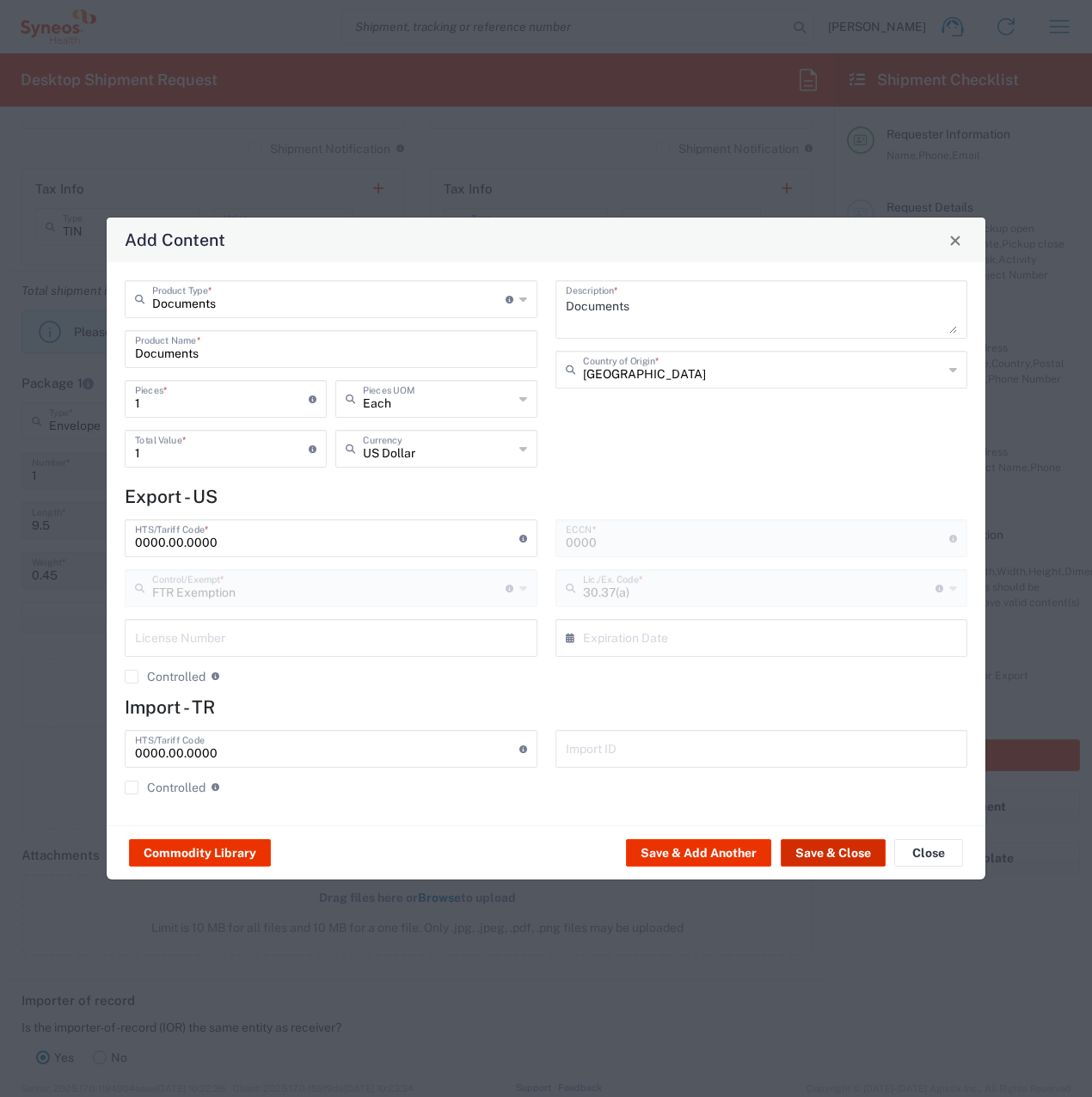
click at [838, 854] on button "Save & Close" at bounding box center [834, 852] width 105 height 28
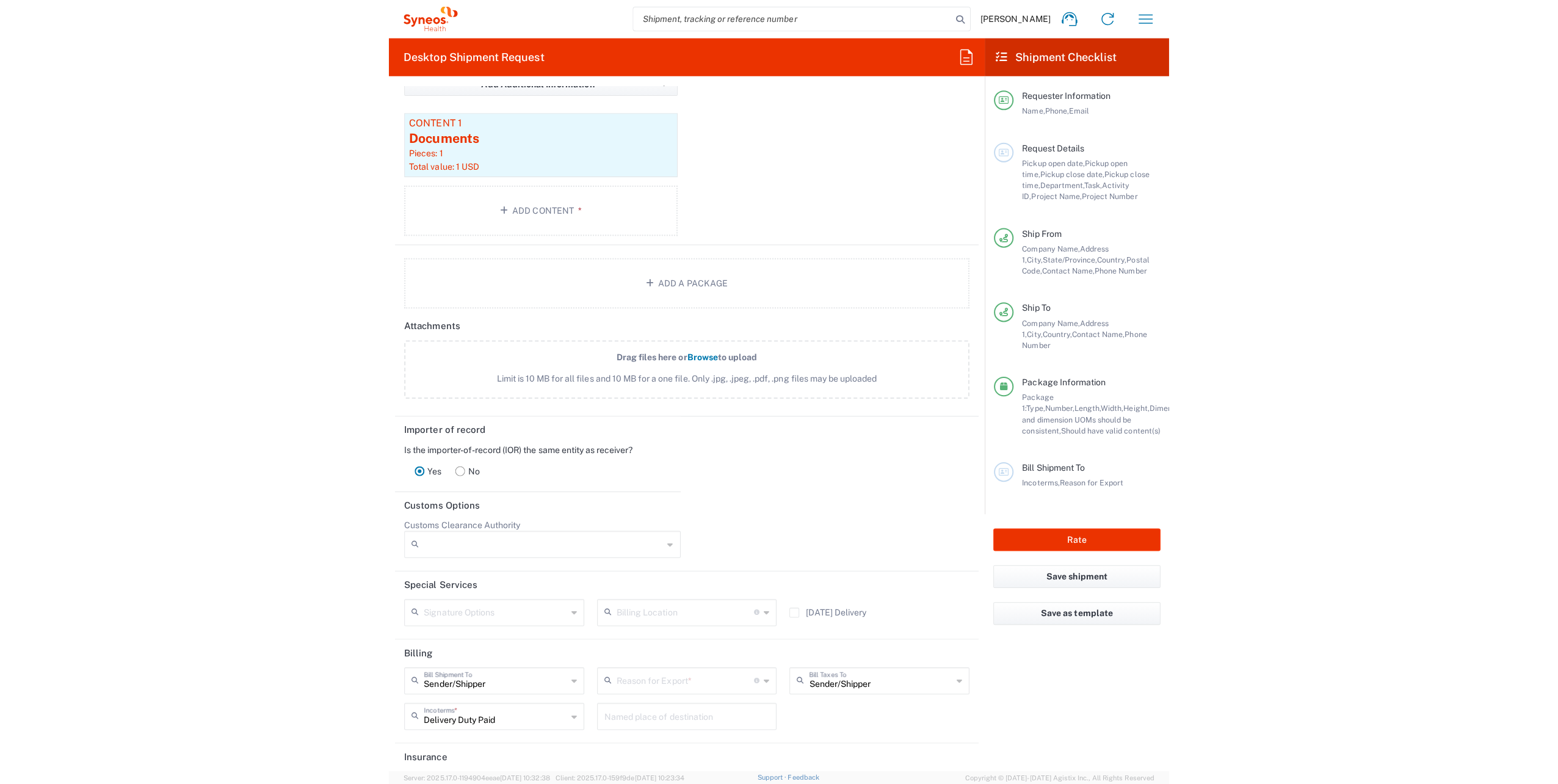
scroll to position [1282, 0]
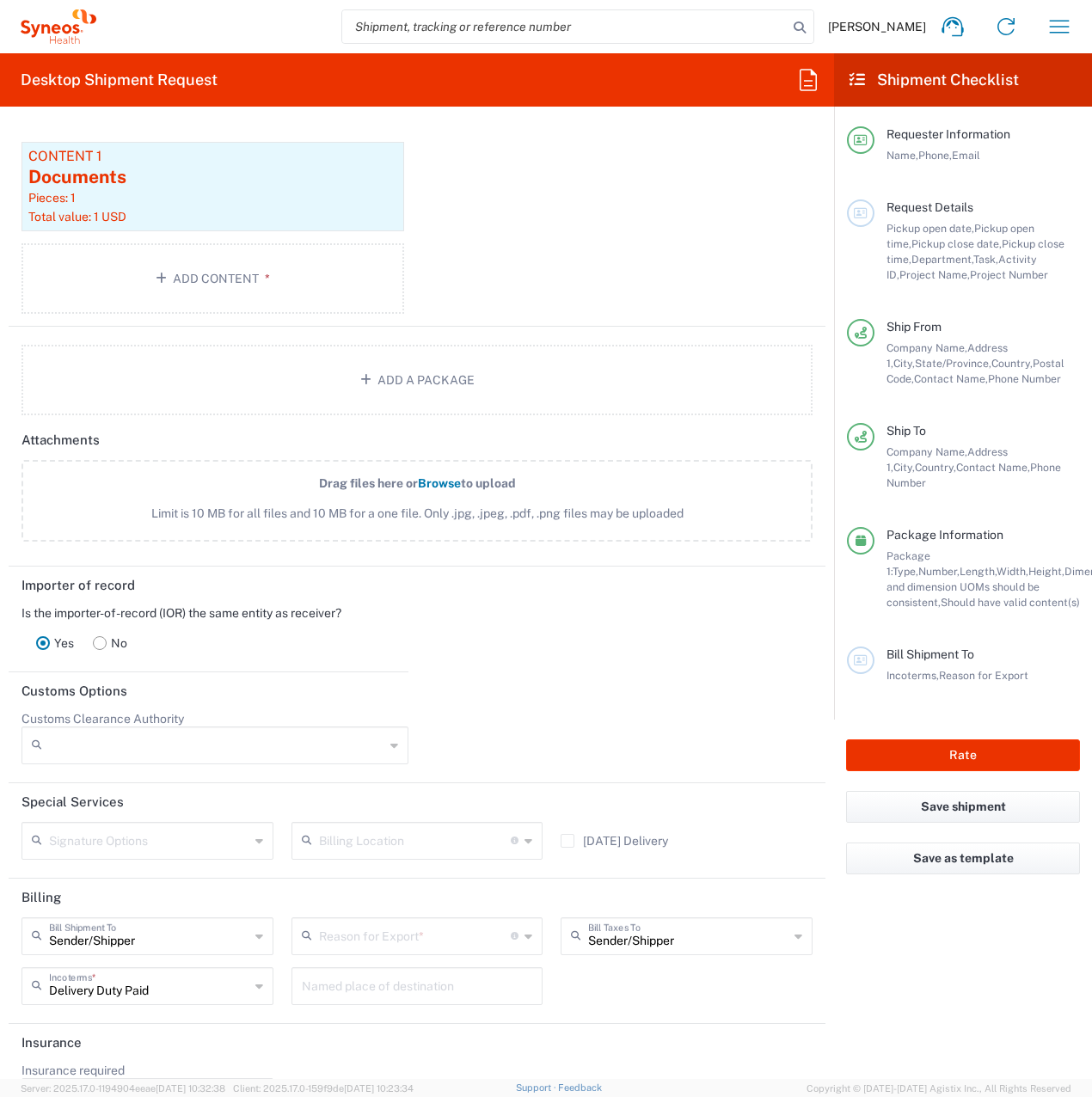
click at [371, 924] on input "text" at bounding box center [415, 935] width 193 height 30
click at [373, 795] on span "Not Sold" at bounding box center [412, 790] width 245 height 27
type input "Not Sold"
click at [968, 739] on button "Rate" at bounding box center [963, 755] width 234 height 32
type input "8200 DEPARTMENTAL EXPENSE"
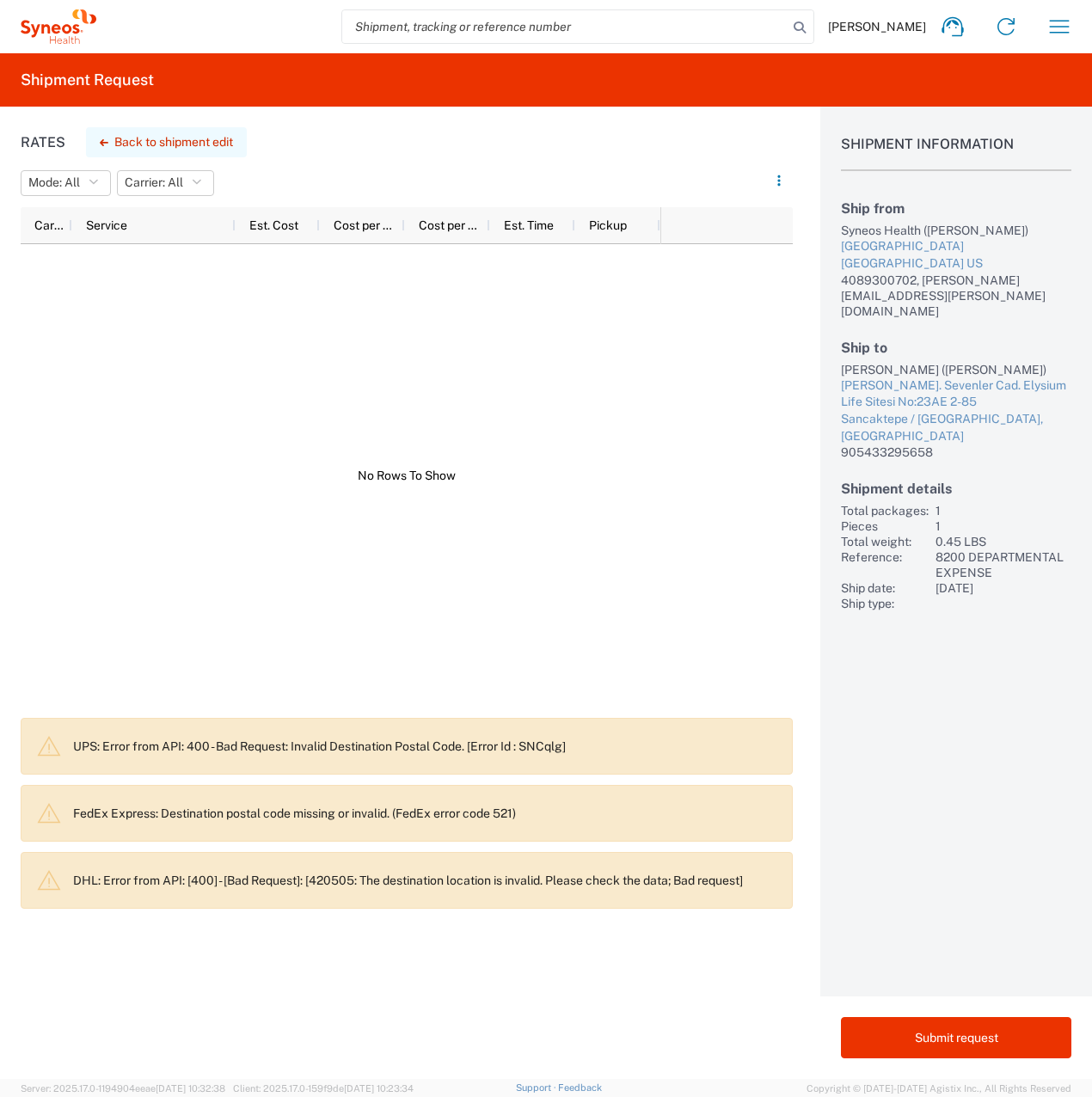
click at [150, 147] on button "Back to shipment edit" at bounding box center [166, 143] width 161 height 30
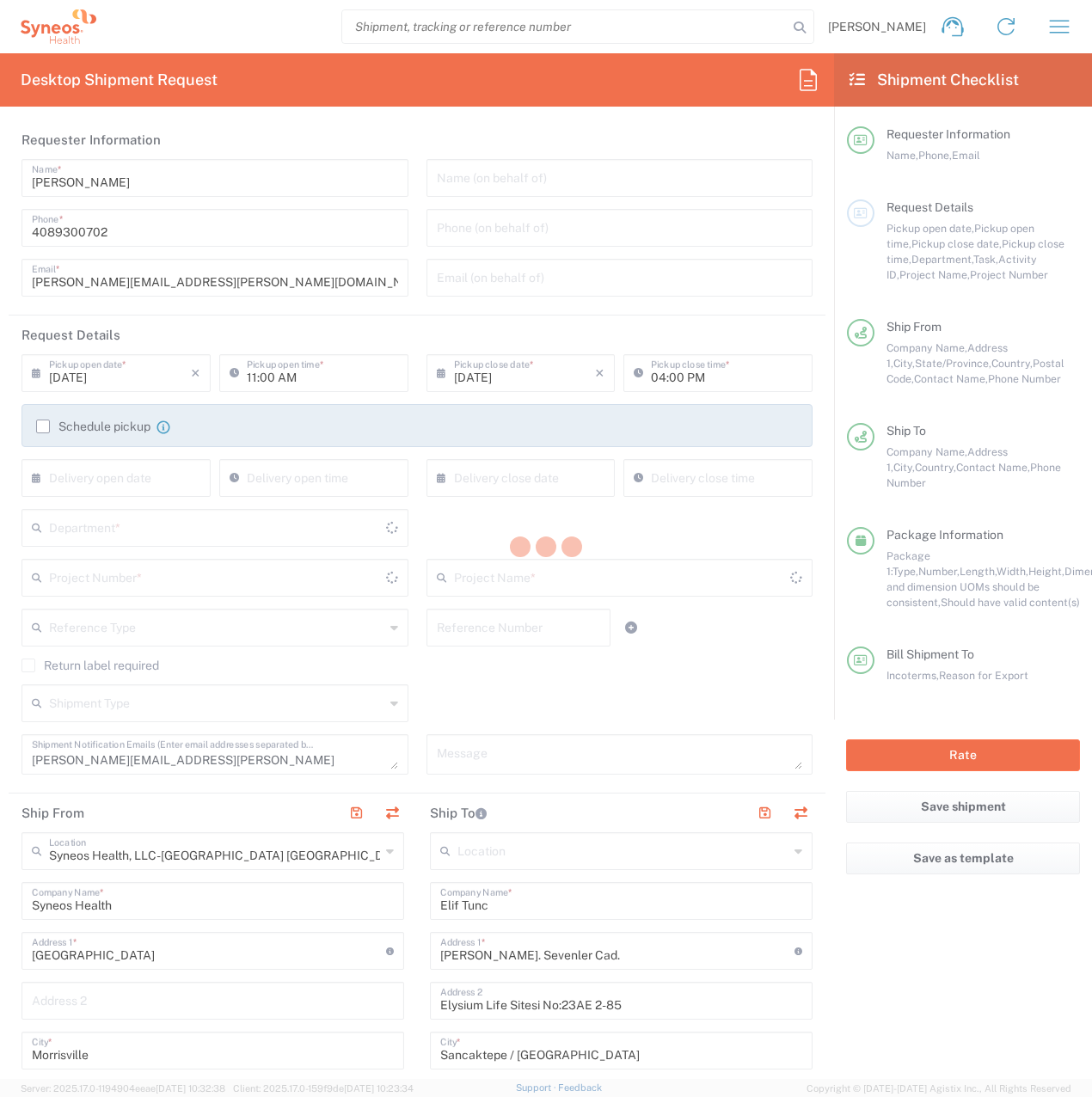
type input "[US_STATE]"
type input "8200"
type input "8200 DEPARTMENTAL EXPENSE"
type input "Envelope"
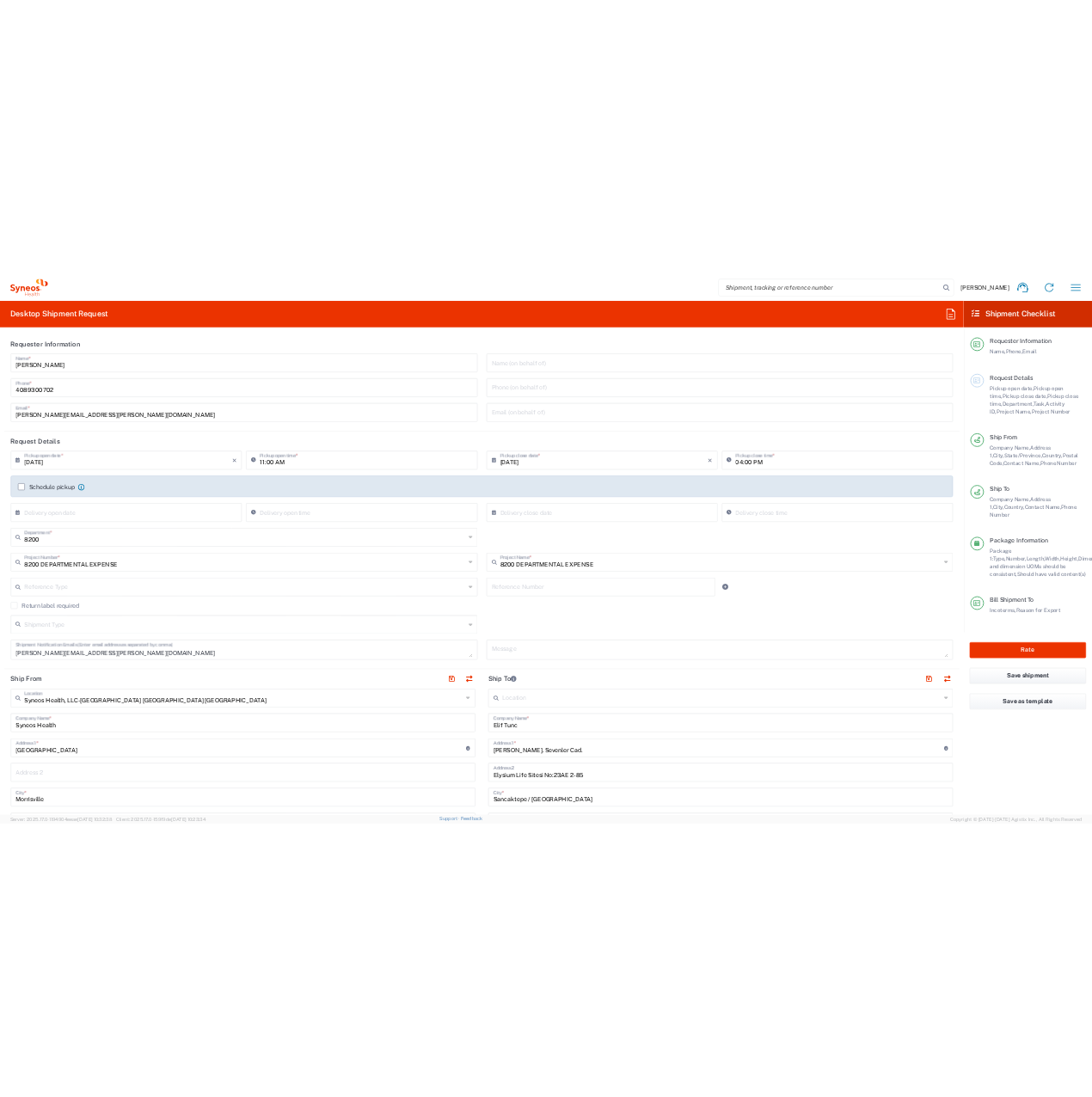
scroll to position [516, 0]
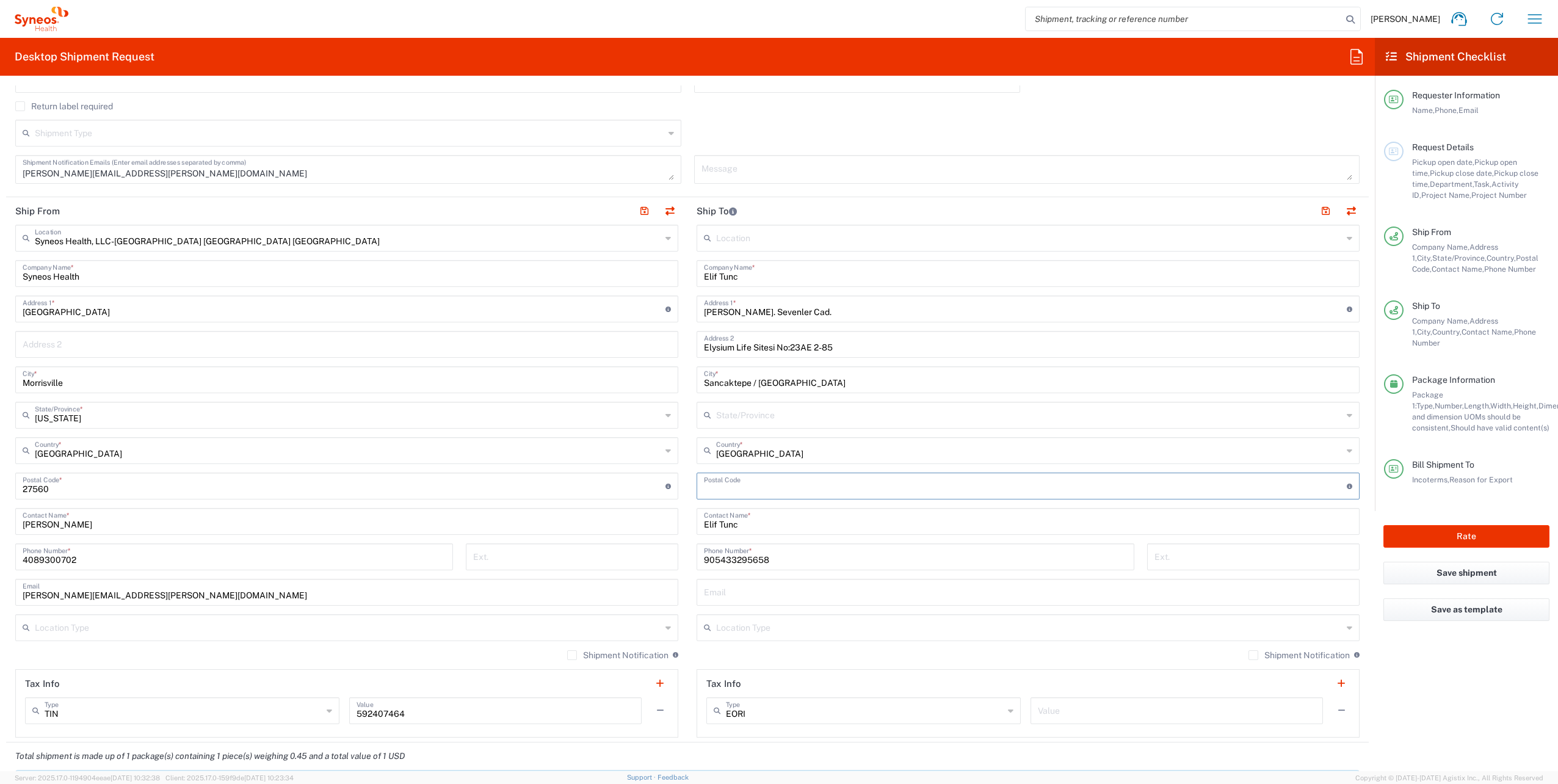
click at [735, 489] on input "undefined" at bounding box center [1026, 485] width 643 height 22
paste input "34887"
type input "34887"
click at [775, 530] on button "Rate" at bounding box center [1466, 536] width 166 height 23
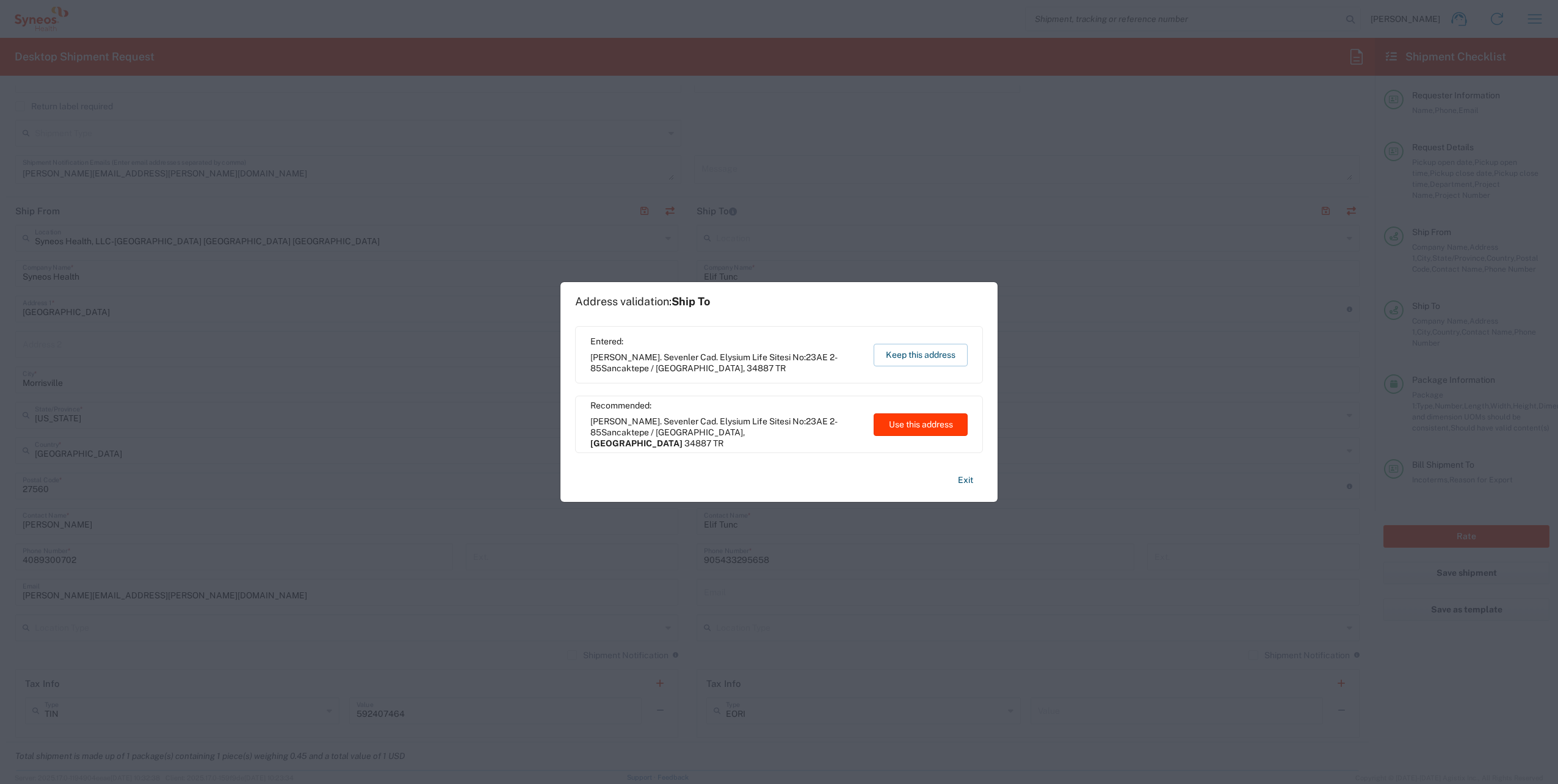
click at [775, 423] on button "Use this address" at bounding box center [920, 425] width 94 height 23
type input "[GEOGRAPHIC_DATA]"
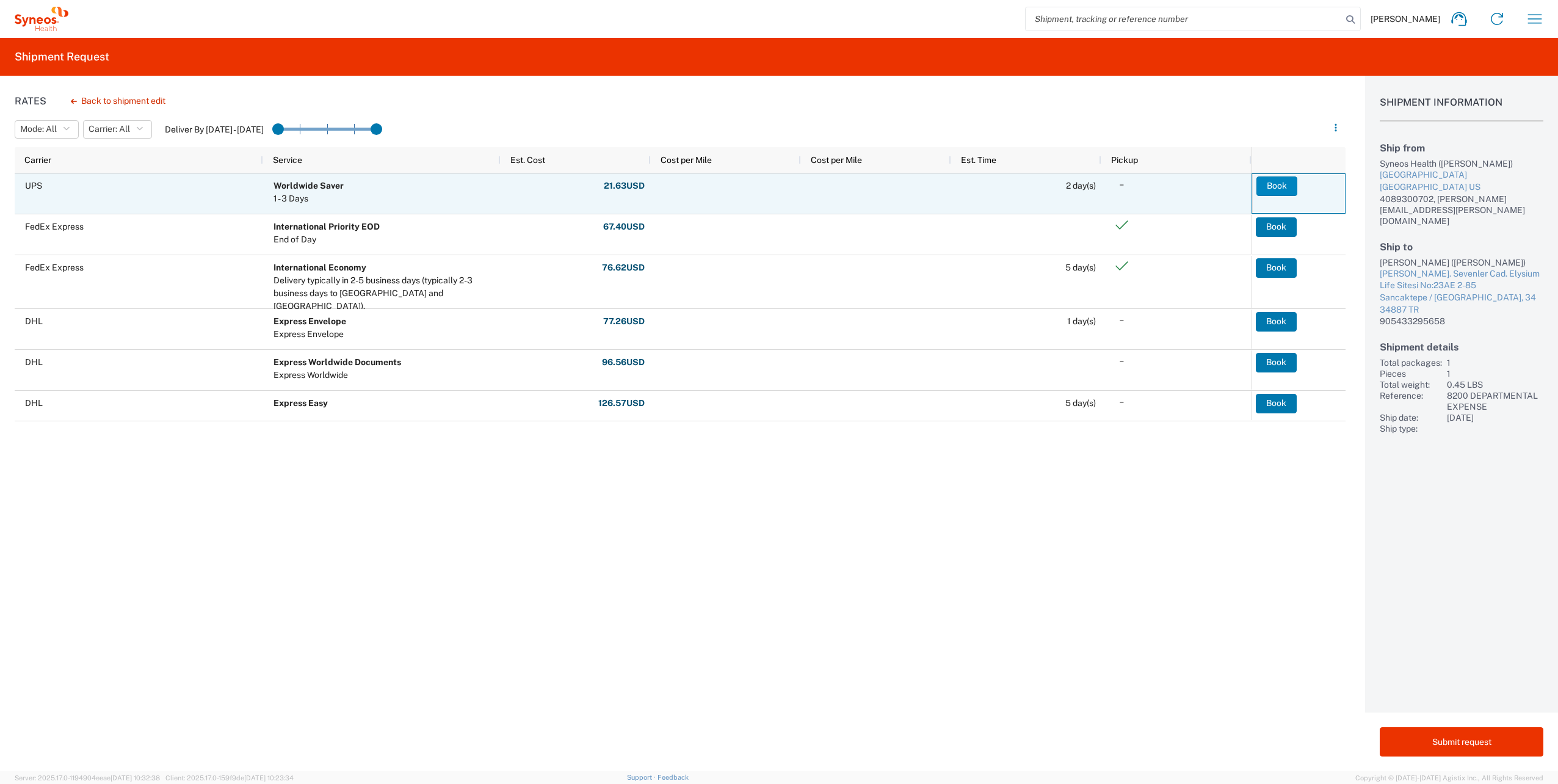
click at [775, 185] on button "Book" at bounding box center [1277, 186] width 41 height 20
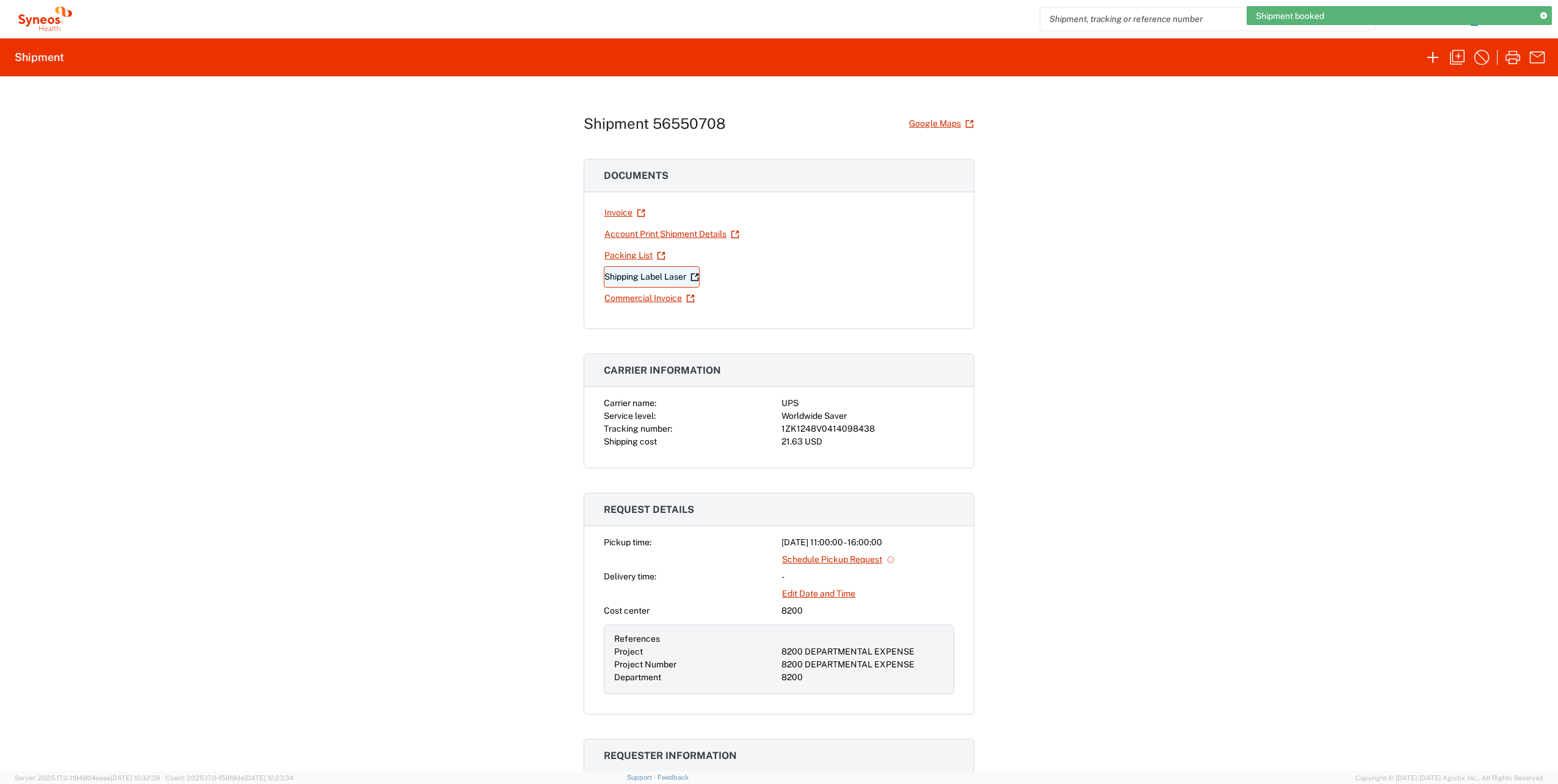
click at [657, 273] on link "Shipping Label Laser" at bounding box center [652, 277] width 96 height 22
